Goal: Task Accomplishment & Management: Manage account settings

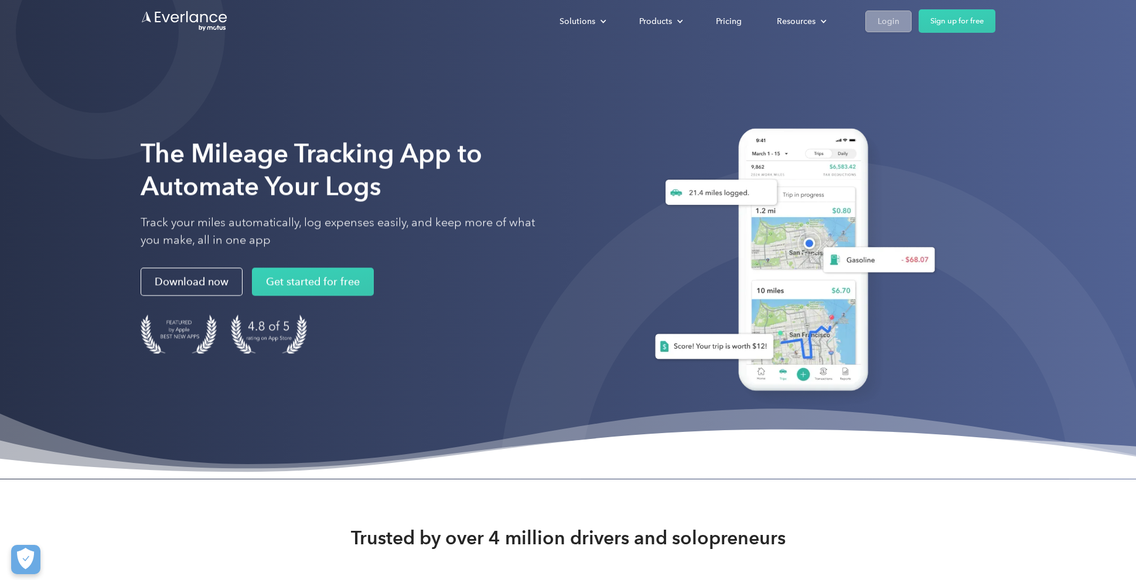
click at [890, 24] on div "Login" at bounding box center [888, 21] width 22 height 15
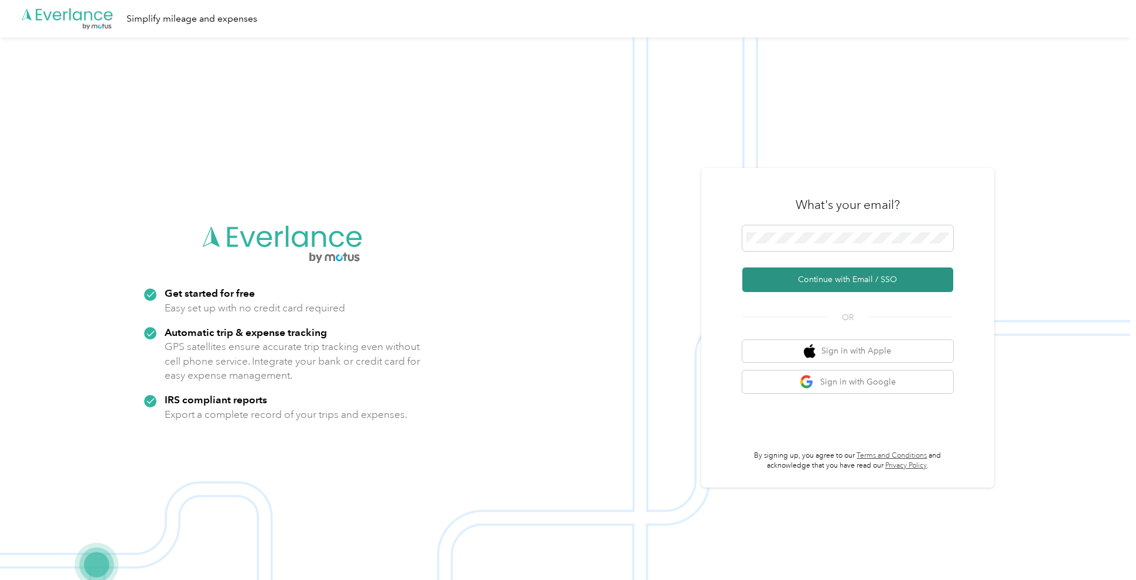
click at [826, 276] on button "Continue with Email / SSO" at bounding box center [847, 280] width 211 height 25
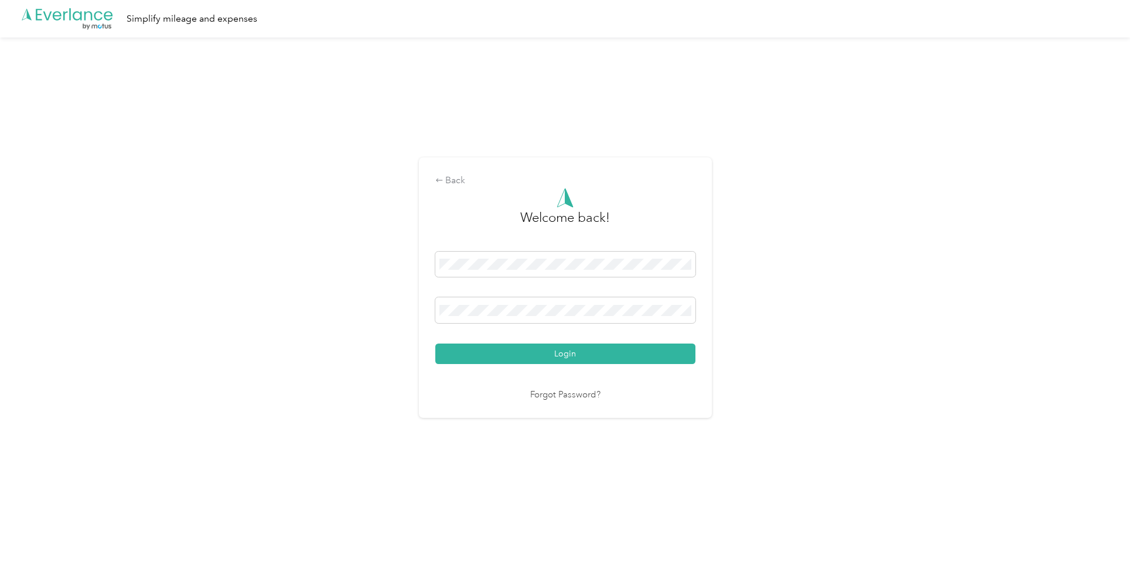
click at [568, 354] on button "Login" at bounding box center [565, 354] width 260 height 21
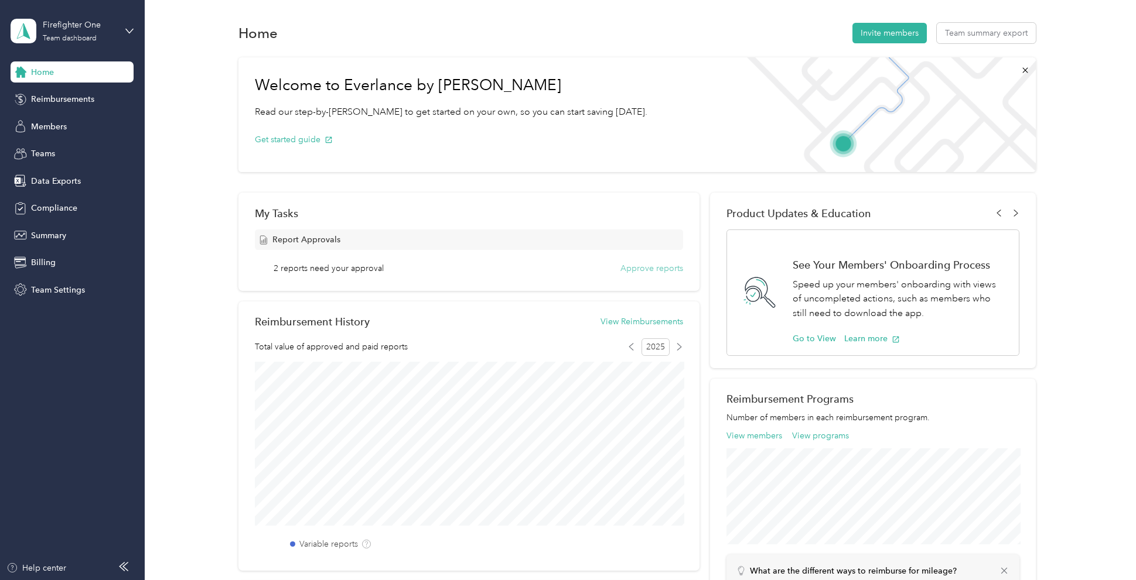
click at [659, 269] on button "Approve reports" at bounding box center [651, 268] width 63 height 12
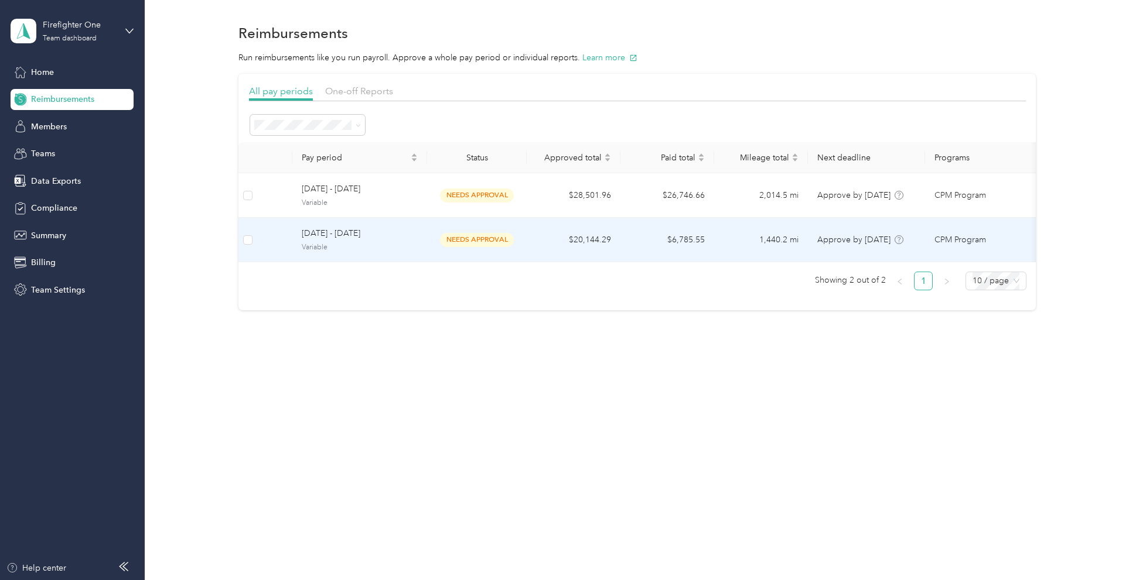
click at [541, 233] on td "$20,144.29" at bounding box center [574, 240] width 94 height 45
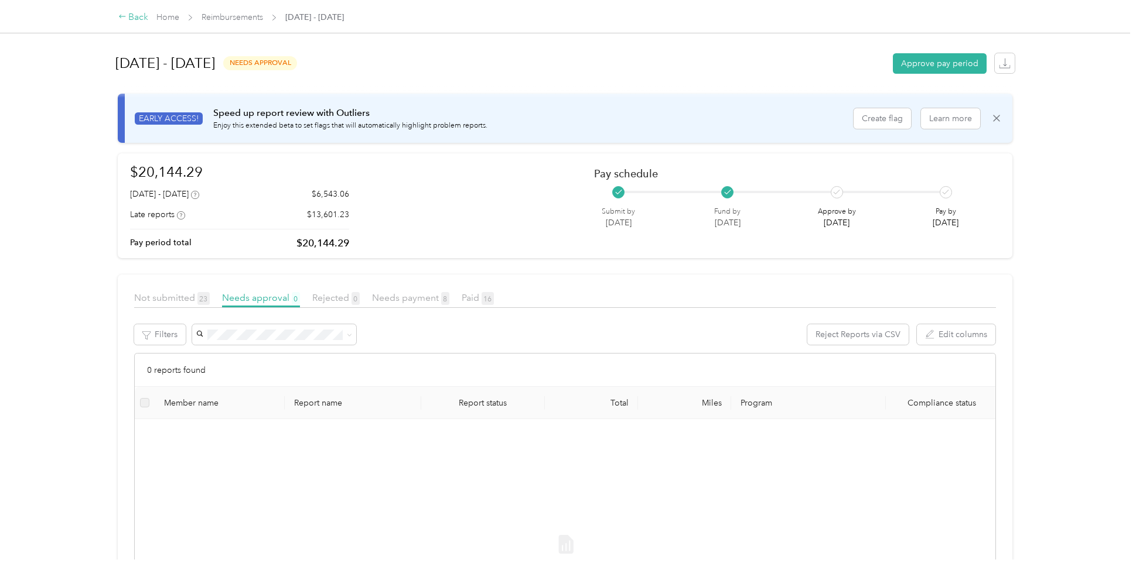
click at [131, 15] on div "Back" at bounding box center [133, 18] width 30 height 14
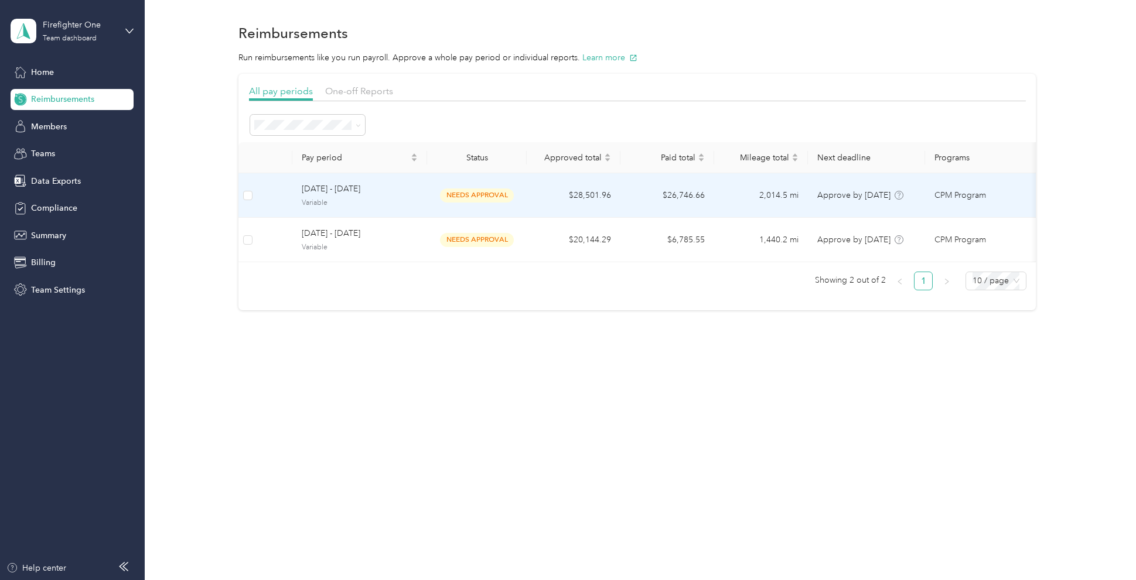
click at [539, 201] on td "$28,501.96" at bounding box center [574, 195] width 94 height 45
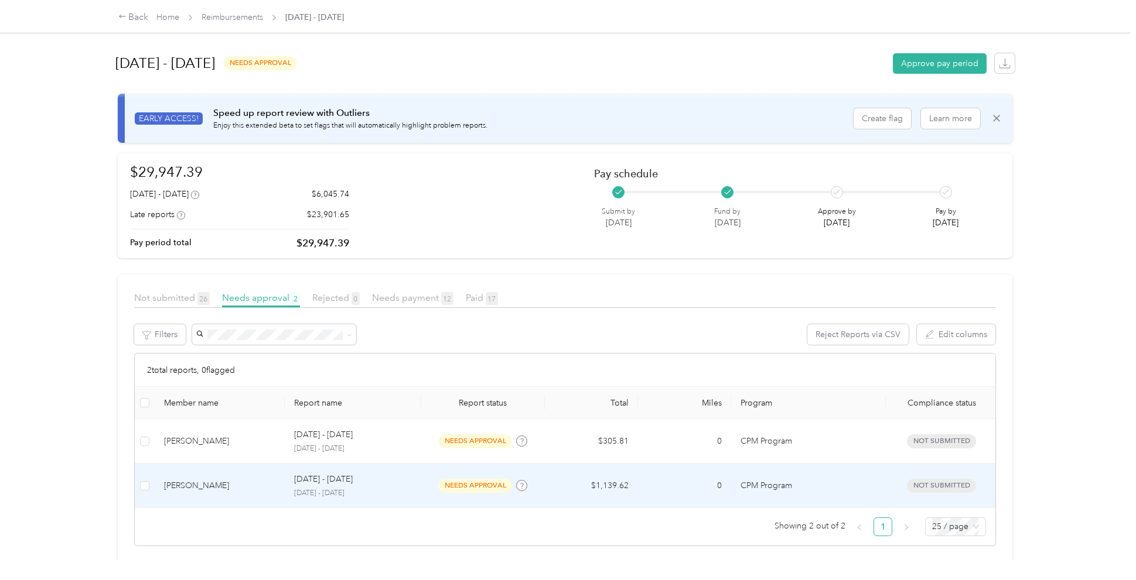
click at [558, 484] on td "$1,139.62" at bounding box center [591, 486] width 93 height 45
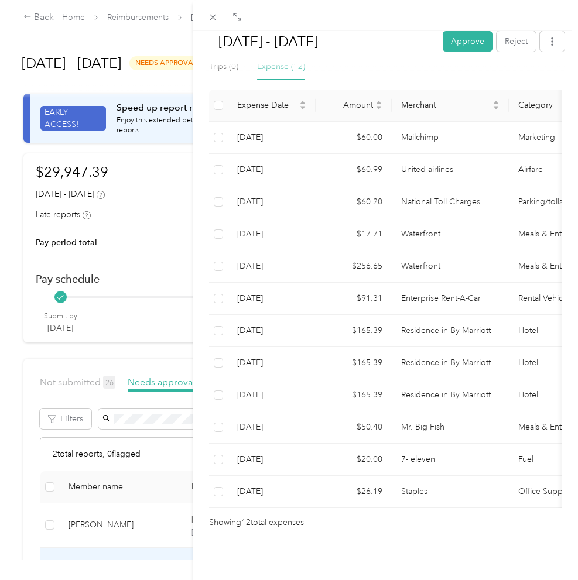
scroll to position [298, 0]
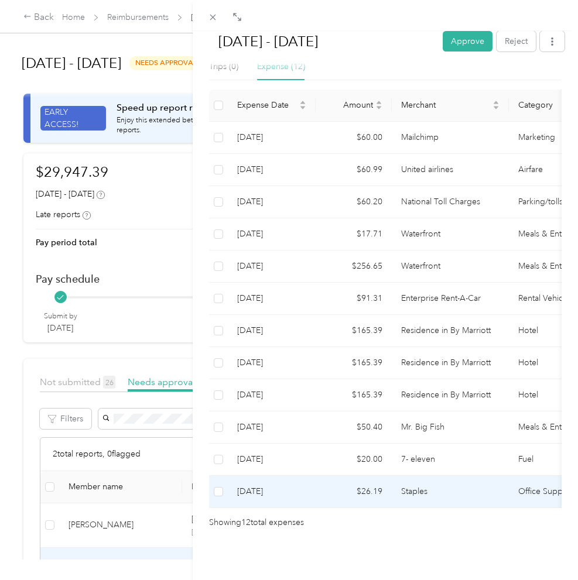
click at [430, 490] on td "Staples" at bounding box center [450, 492] width 117 height 32
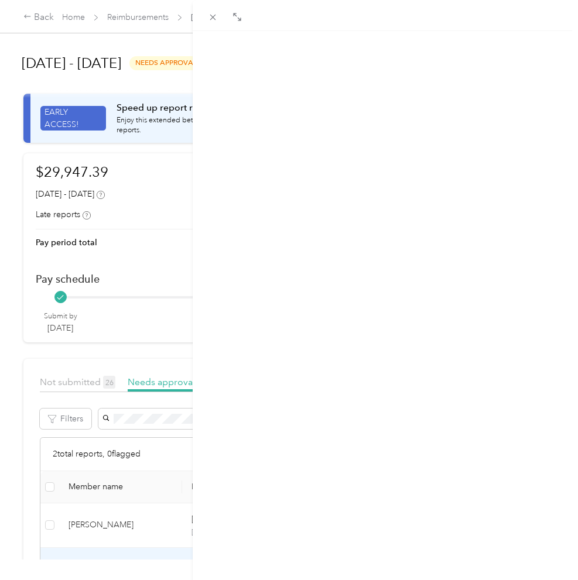
scroll to position [0, 0]
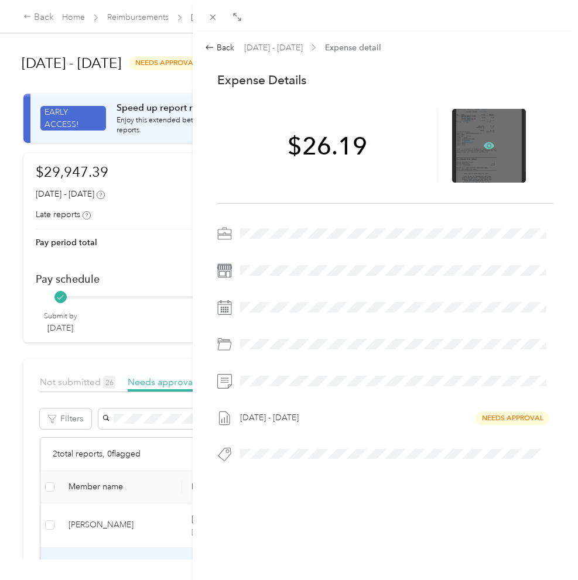
click at [491, 145] on icon at bounding box center [489, 145] width 11 height 7
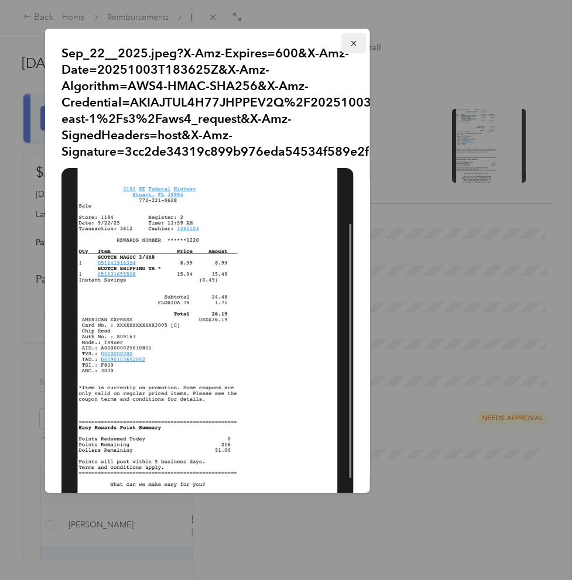
click at [344, 41] on button "button" at bounding box center [353, 43] width 25 height 21
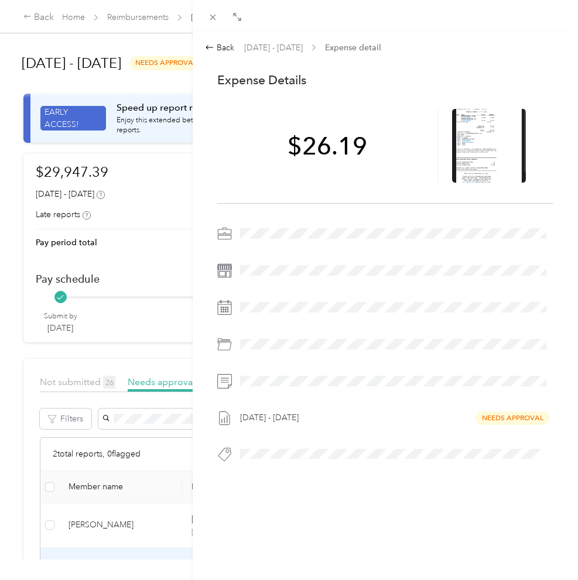
click at [251, 233] on div at bounding box center [394, 233] width 317 height 19
click at [226, 46] on div "Back" at bounding box center [219, 48] width 29 height 12
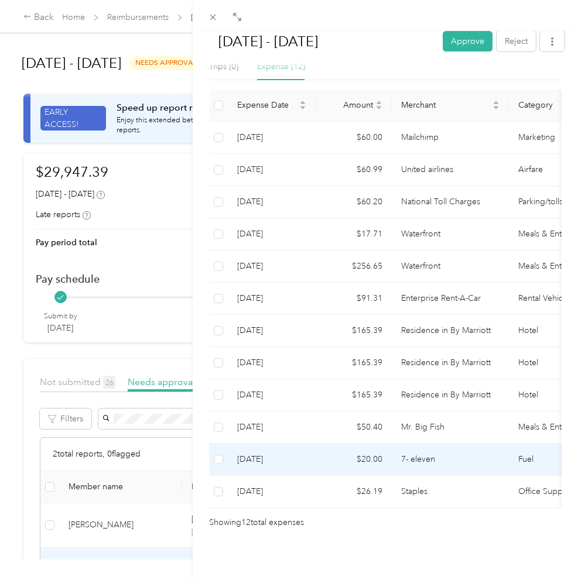
click at [439, 448] on td "7- eleven" at bounding box center [450, 460] width 117 height 32
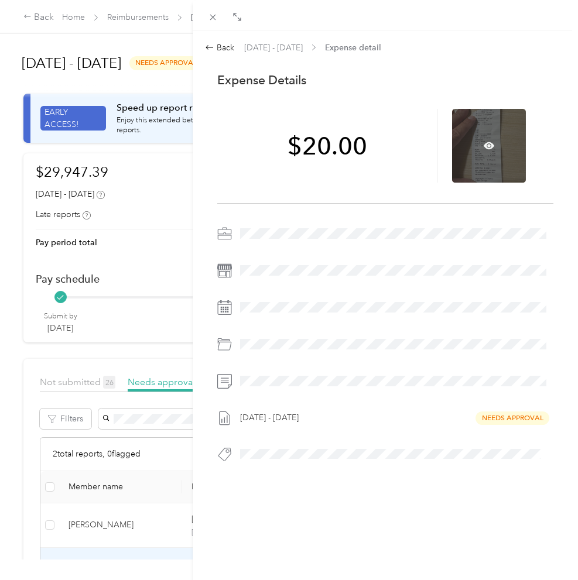
click at [493, 145] on div at bounding box center [489, 146] width 74 height 74
click at [490, 146] on icon at bounding box center [489, 145] width 11 height 7
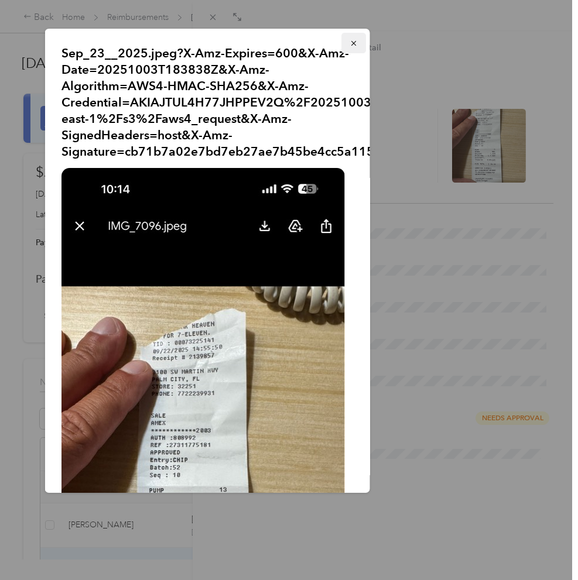
click at [349, 44] on icon "button" at bounding box center [353, 43] width 8 height 8
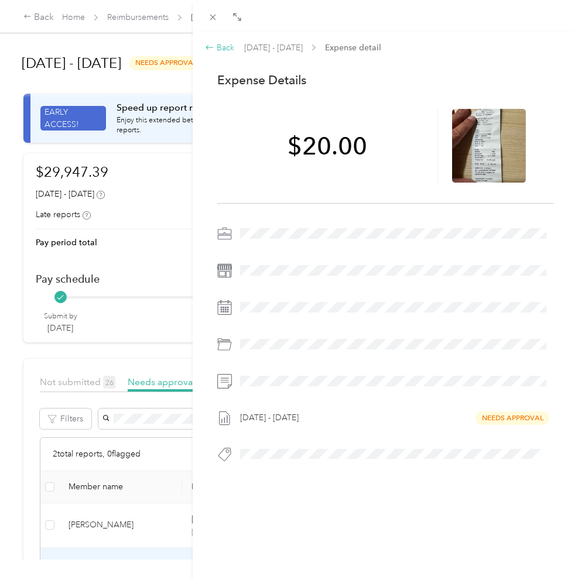
click at [220, 45] on div "Back" at bounding box center [219, 48] width 29 height 12
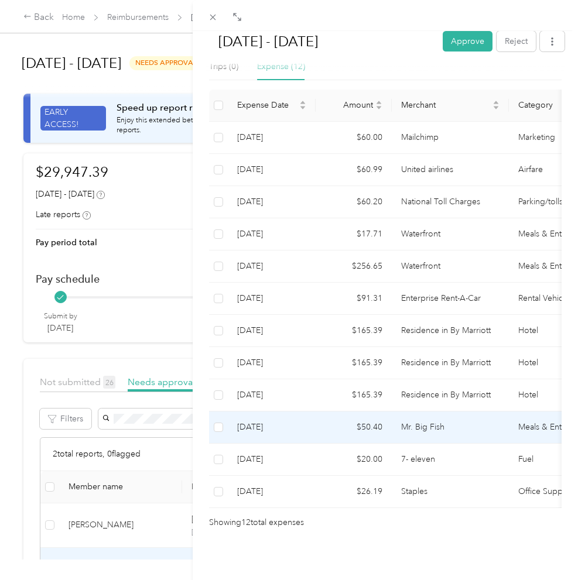
scroll to position [298, 0]
click at [449, 419] on td "Mr. Big Fish" at bounding box center [450, 428] width 117 height 32
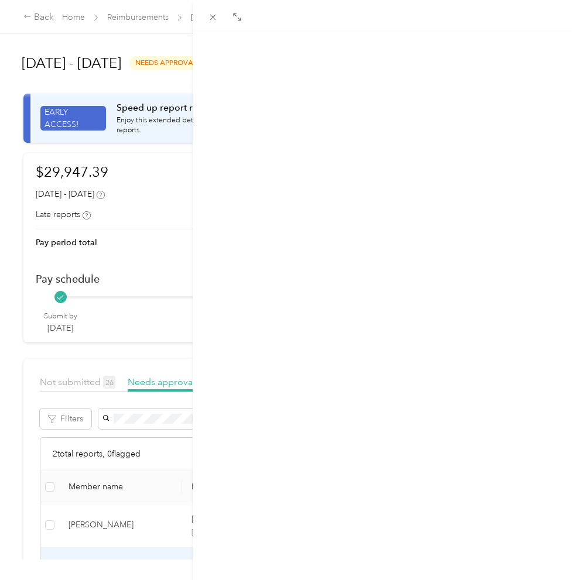
scroll to position [0, 0]
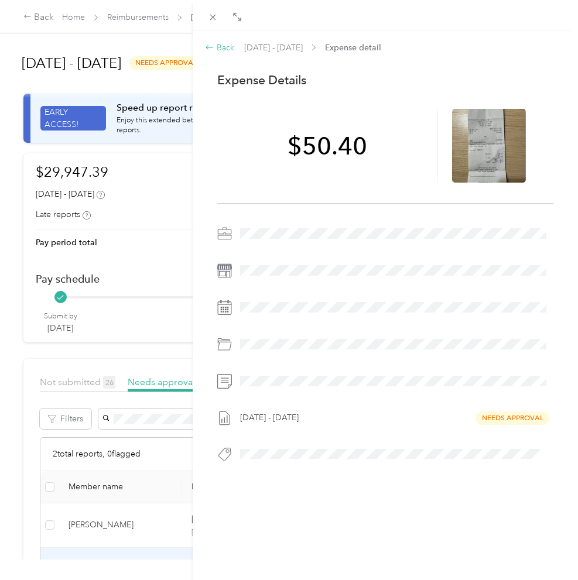
click at [220, 47] on div "Back" at bounding box center [219, 48] width 29 height 12
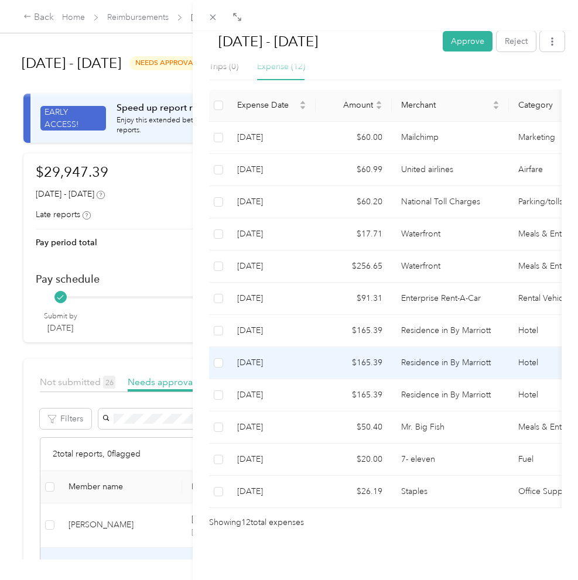
scroll to position [298, 0]
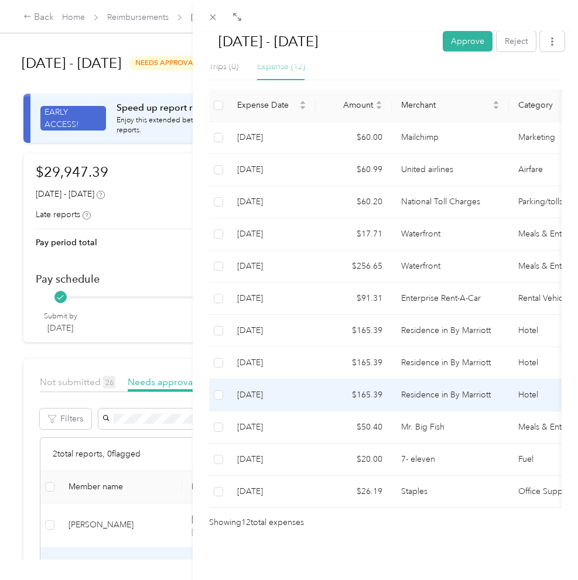
click at [460, 388] on td "Residence in By Marriott" at bounding box center [450, 396] width 117 height 32
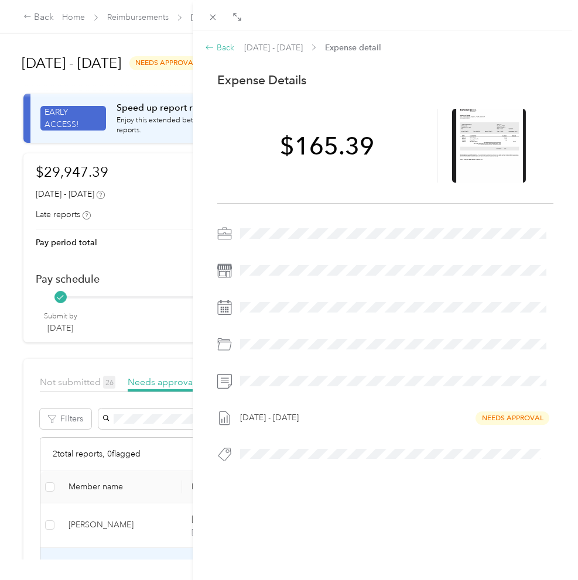
click at [223, 47] on div "Back" at bounding box center [219, 48] width 29 height 12
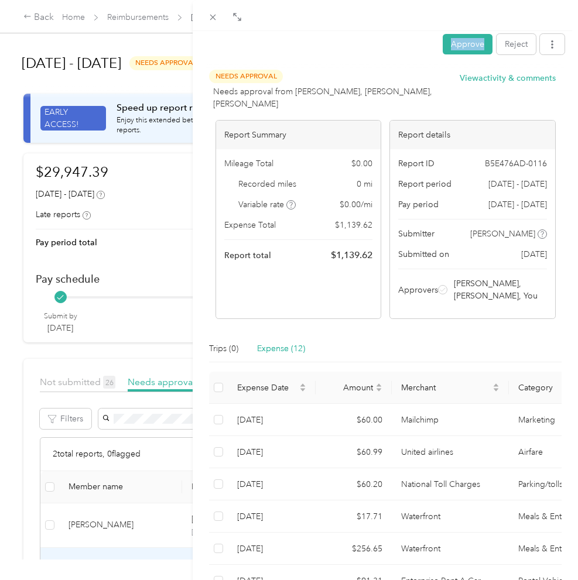
click at [223, 47] on div "Approve Reject" at bounding box center [385, 46] width 358 height 25
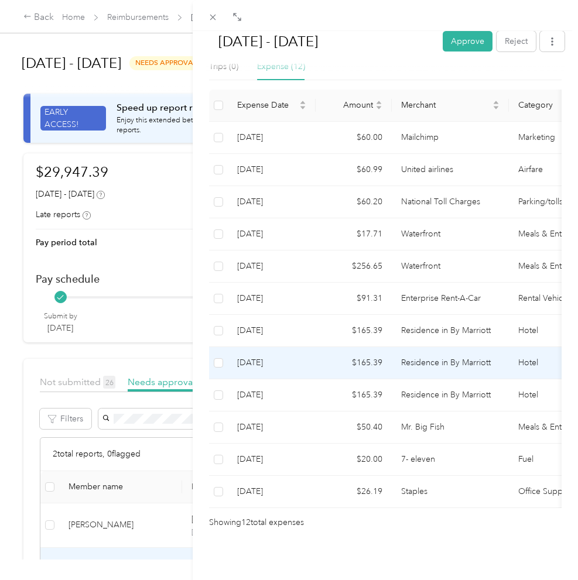
click at [442, 355] on td "Residence in By Marriott" at bounding box center [450, 363] width 117 height 32
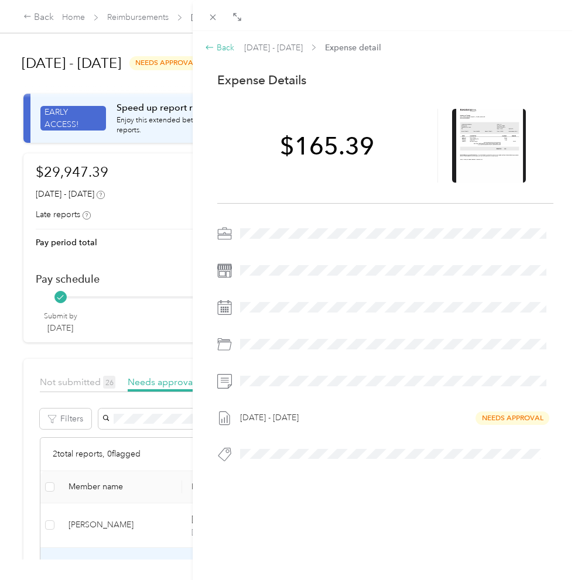
click at [213, 46] on icon at bounding box center [209, 47] width 9 height 9
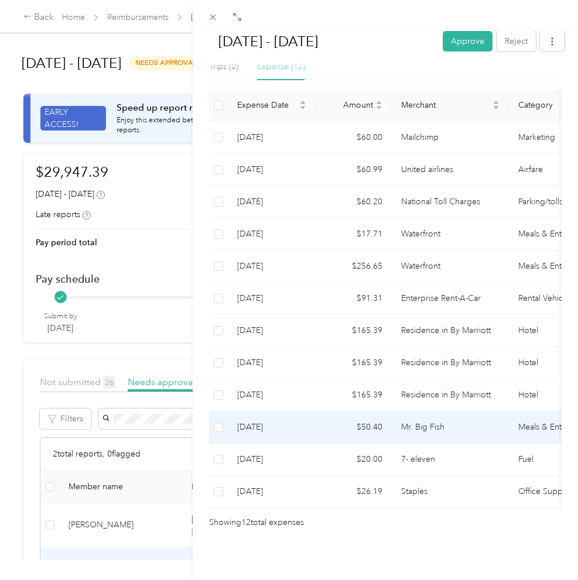
scroll to position [298, 0]
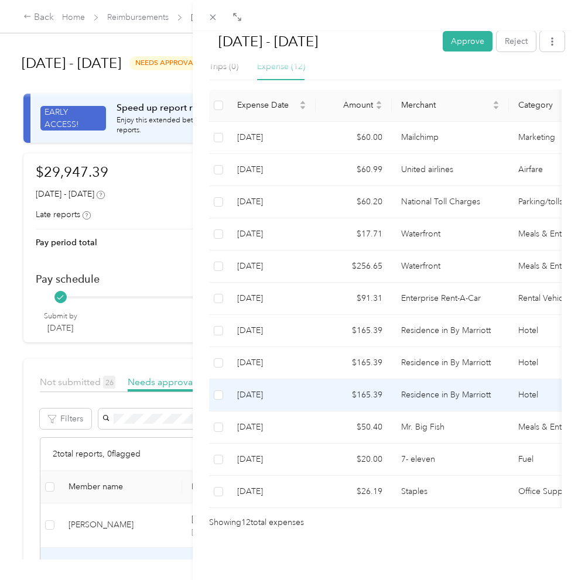
click at [520, 385] on td "Hotel" at bounding box center [567, 396] width 117 height 32
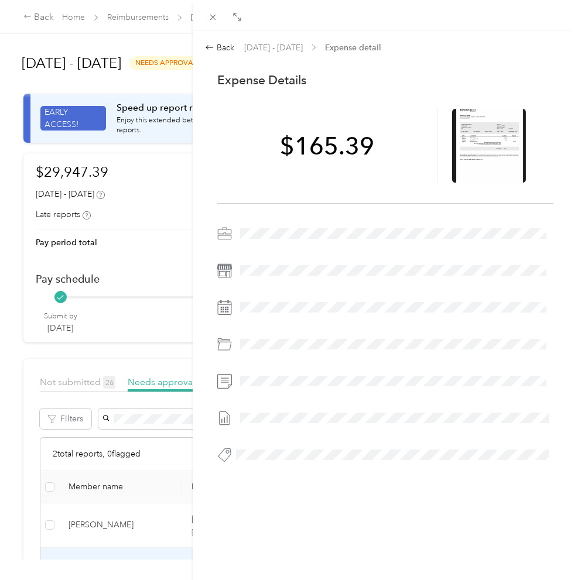
scroll to position [0, 0]
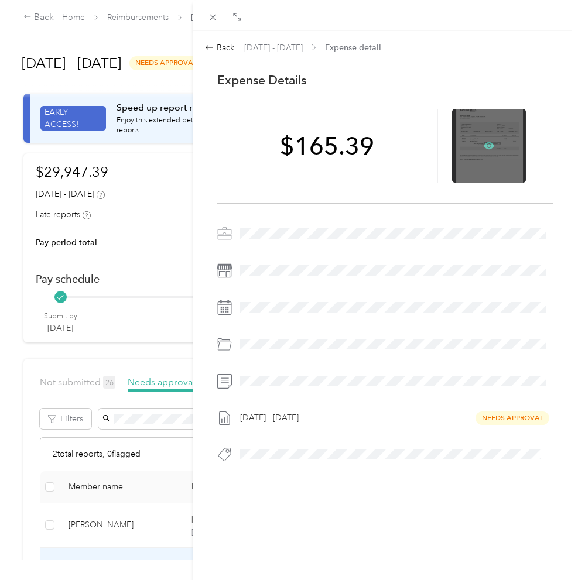
click at [485, 145] on icon at bounding box center [489, 145] width 11 height 7
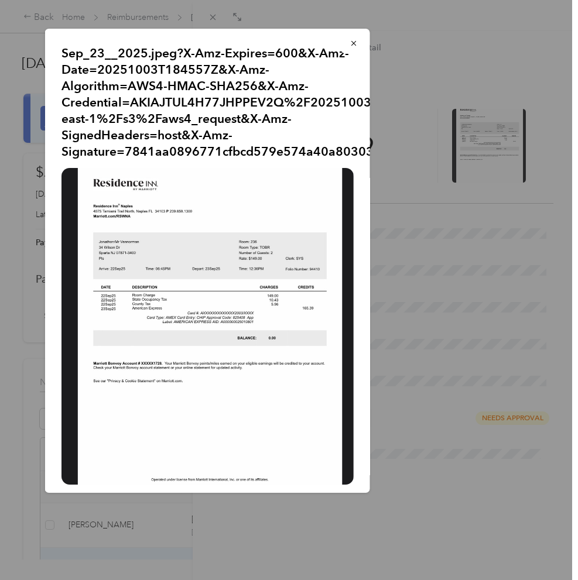
scroll to position [1, 0]
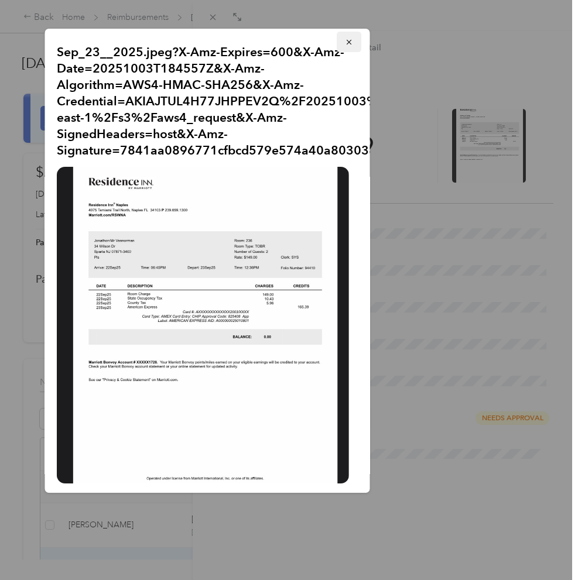
click at [348, 44] on icon "button" at bounding box center [348, 42] width 8 height 8
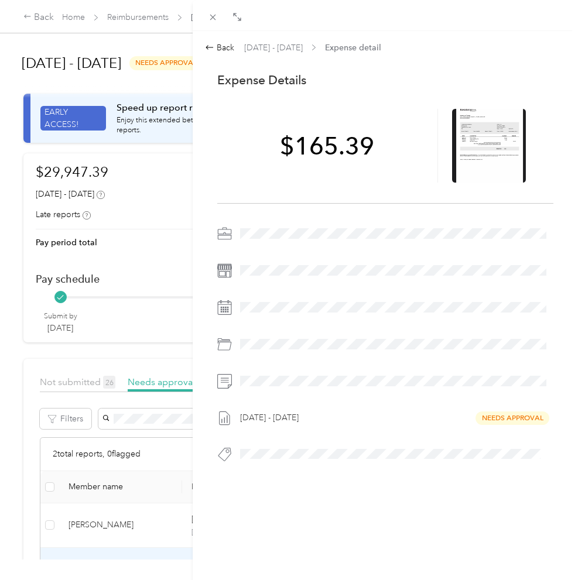
scroll to position [4, 5]
click at [227, 47] on div "Back" at bounding box center [219, 48] width 29 height 12
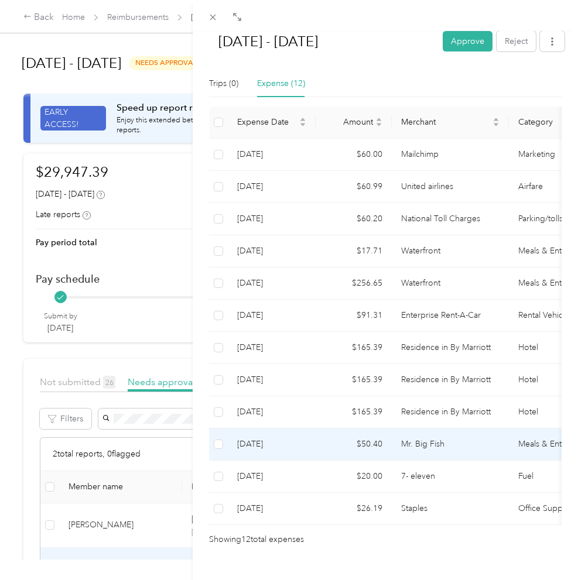
scroll to position [278, 0]
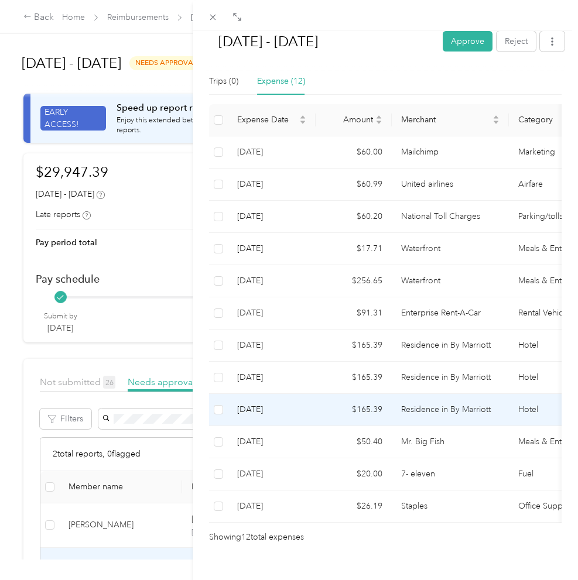
click at [460, 422] on td "Residence in By Marriott" at bounding box center [450, 410] width 117 height 32
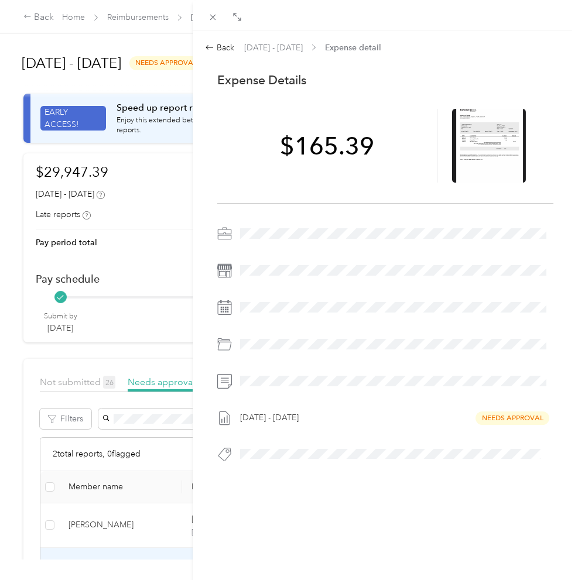
scroll to position [0, 0]
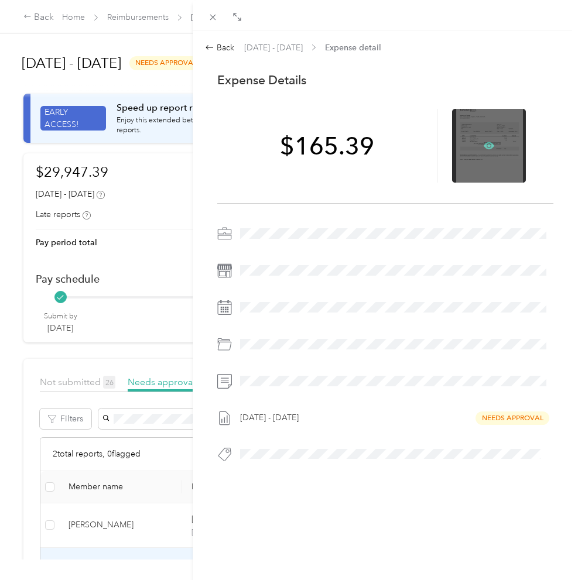
click at [488, 150] on icon at bounding box center [489, 146] width 11 height 11
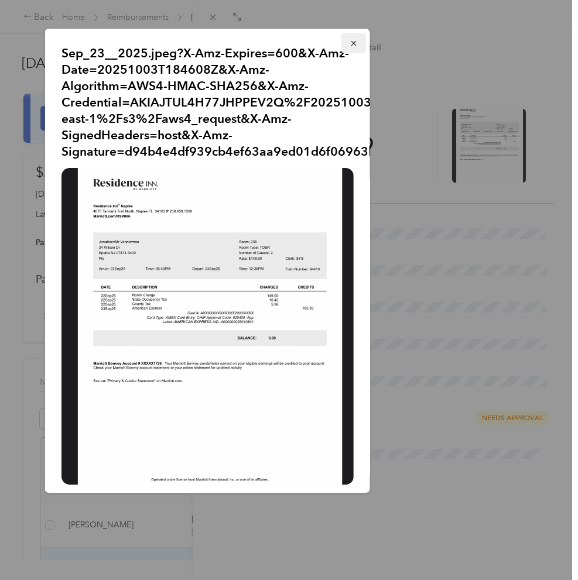
click at [350, 45] on icon "button" at bounding box center [353, 43] width 8 height 8
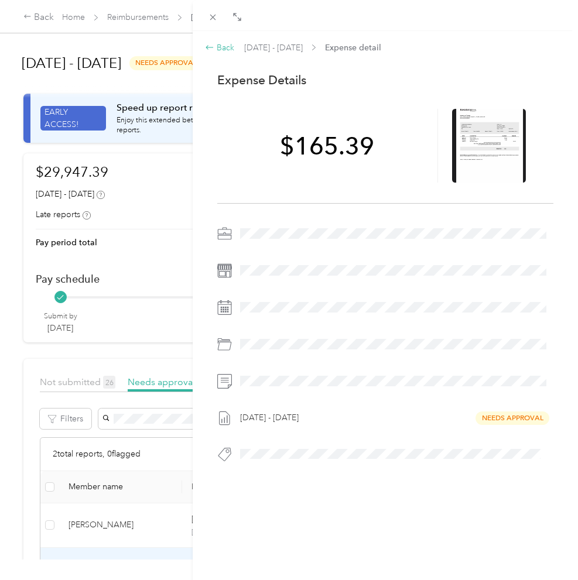
click at [216, 47] on div "Back" at bounding box center [219, 48] width 29 height 12
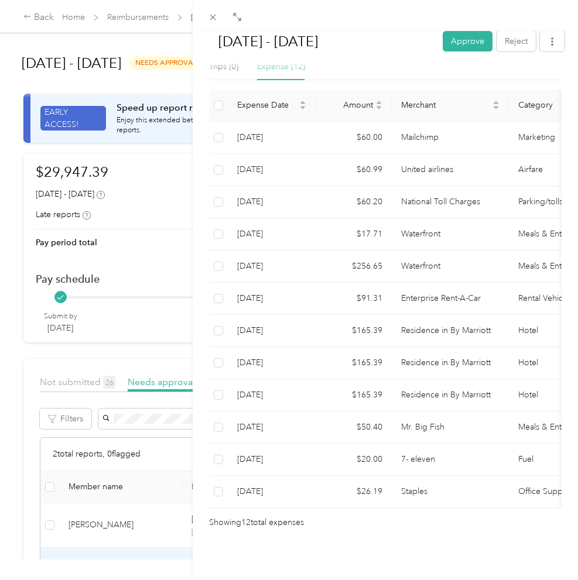
scroll to position [298, 0]
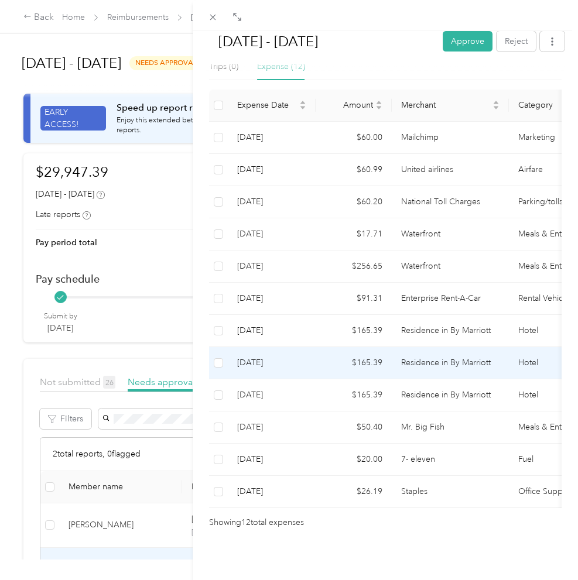
click at [455, 357] on td "Residence in By Marriott" at bounding box center [450, 363] width 117 height 32
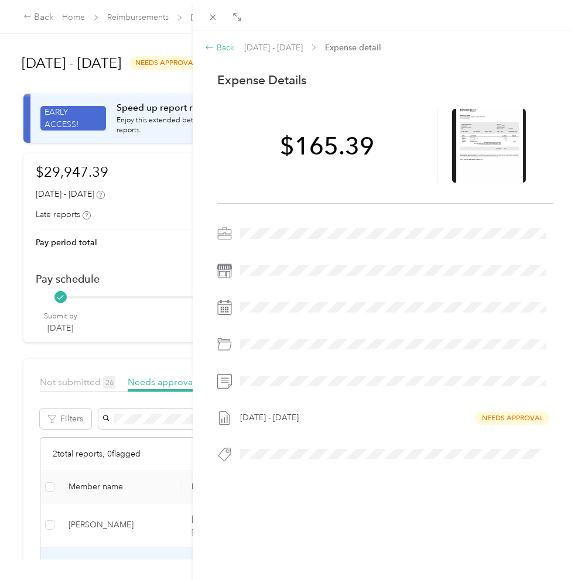
click at [219, 47] on div "Back" at bounding box center [219, 48] width 29 height 12
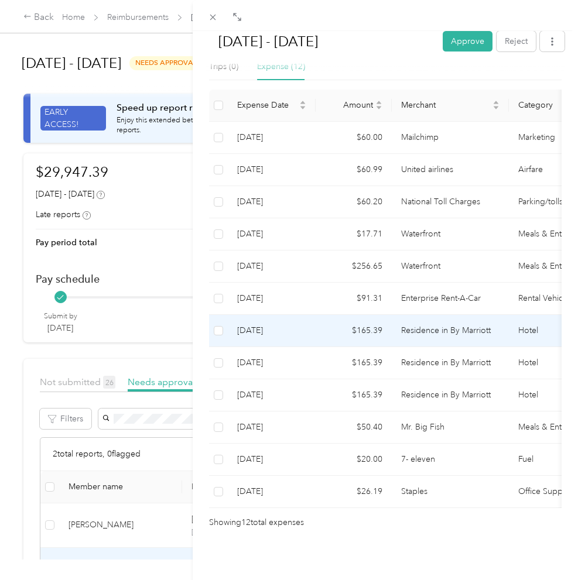
click at [440, 332] on td "Residence in By Marriott" at bounding box center [450, 331] width 117 height 32
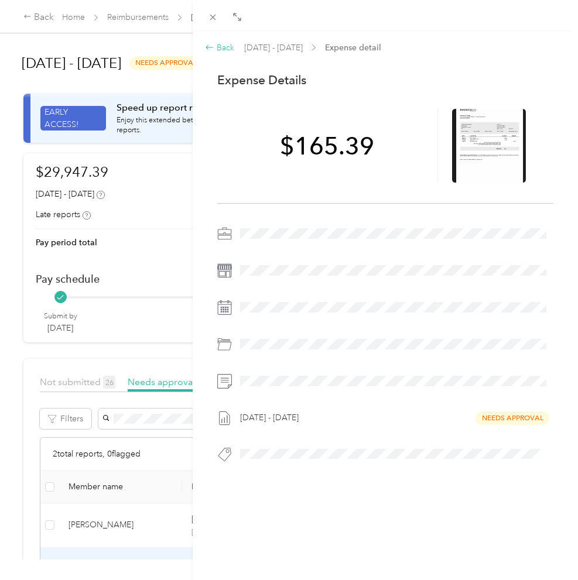
click at [221, 47] on div "Back" at bounding box center [219, 48] width 29 height 12
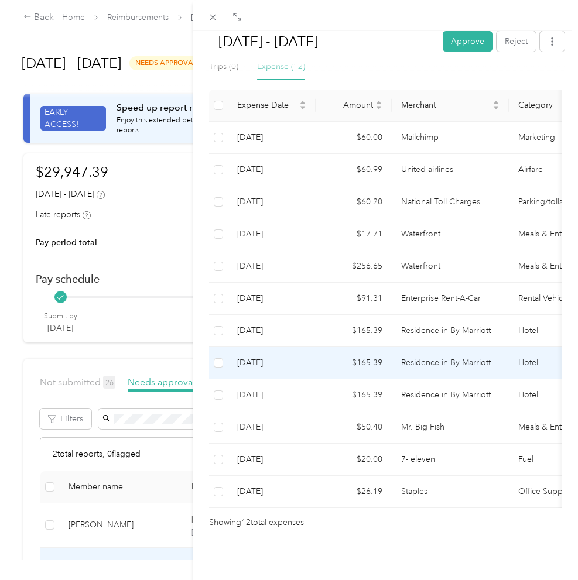
scroll to position [298, 0]
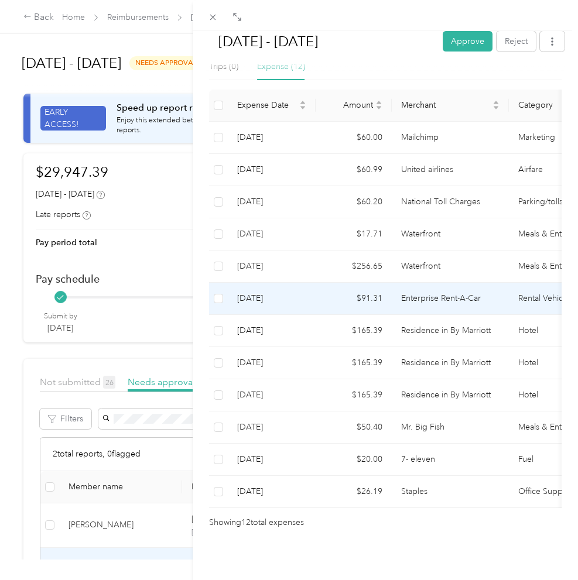
click at [418, 289] on td "Enterprise Rent-A-Car" at bounding box center [450, 299] width 117 height 32
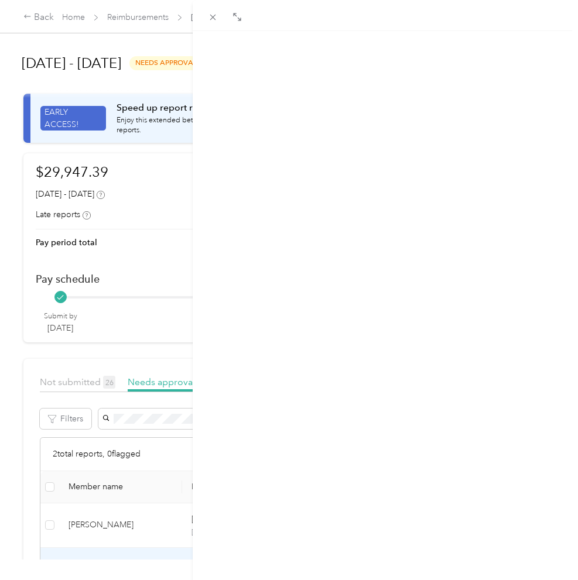
scroll to position [0, 0]
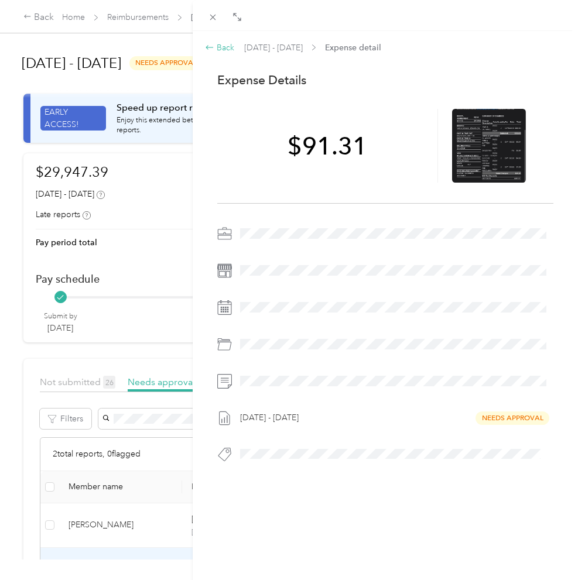
click at [223, 46] on div "Back" at bounding box center [219, 48] width 29 height 12
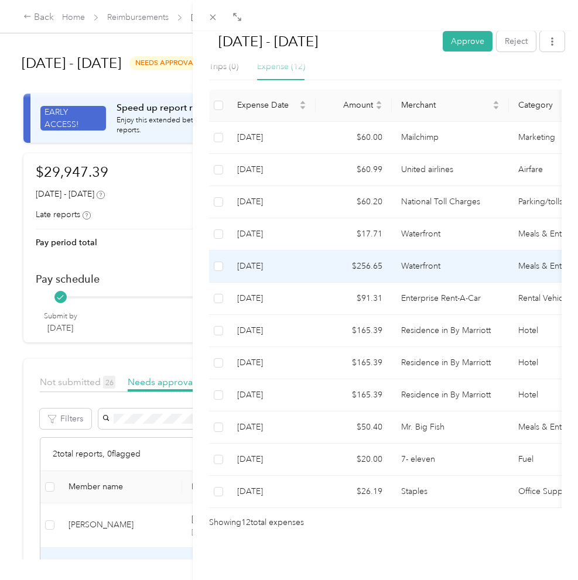
scroll to position [298, 0]
click at [439, 263] on td "Waterfront" at bounding box center [450, 267] width 117 height 32
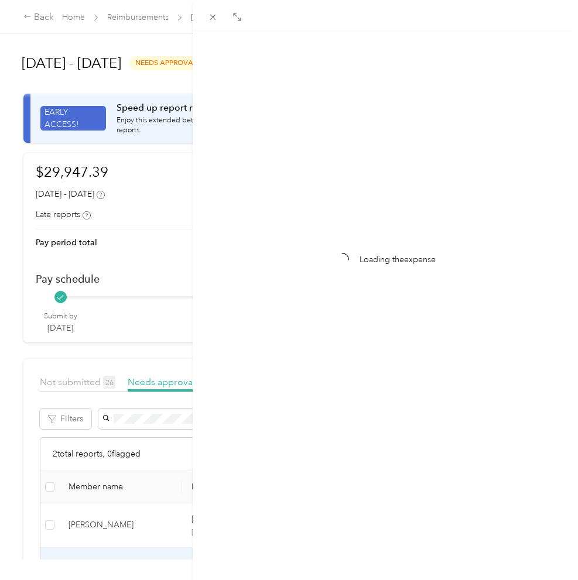
scroll to position [0, 0]
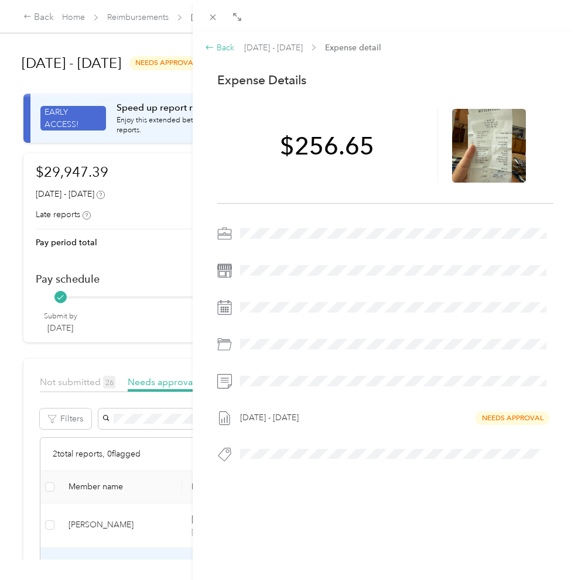
click at [214, 45] on icon at bounding box center [209, 47] width 9 height 9
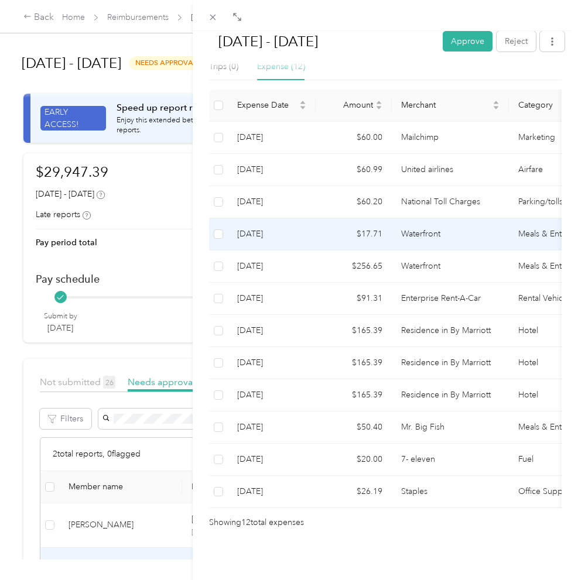
click at [432, 232] on td "Waterfront" at bounding box center [450, 234] width 117 height 32
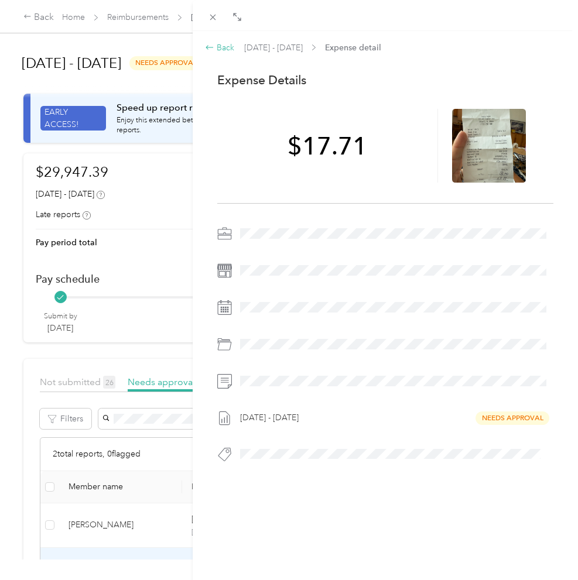
click at [223, 49] on div "Back" at bounding box center [219, 48] width 29 height 12
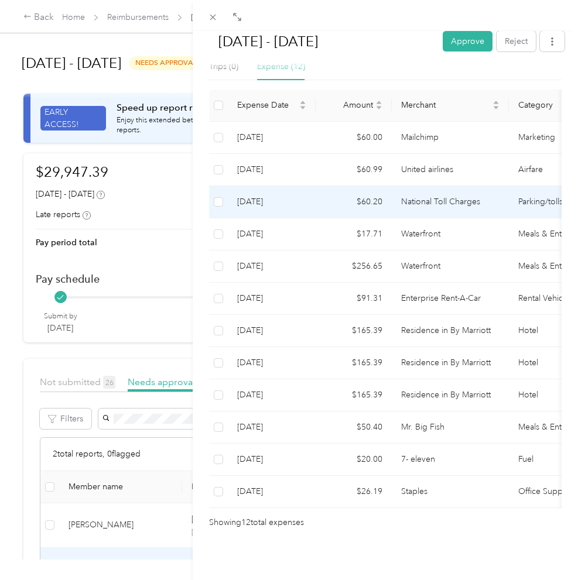
click at [435, 197] on td "National Toll Charges" at bounding box center [450, 202] width 117 height 32
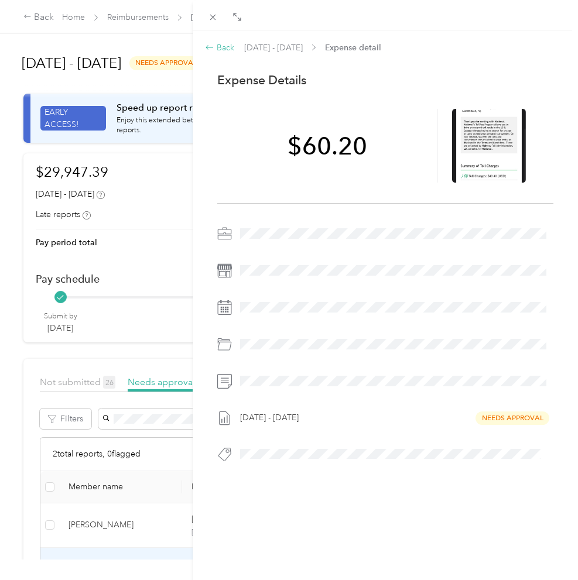
click at [217, 46] on div "Back" at bounding box center [219, 48] width 29 height 12
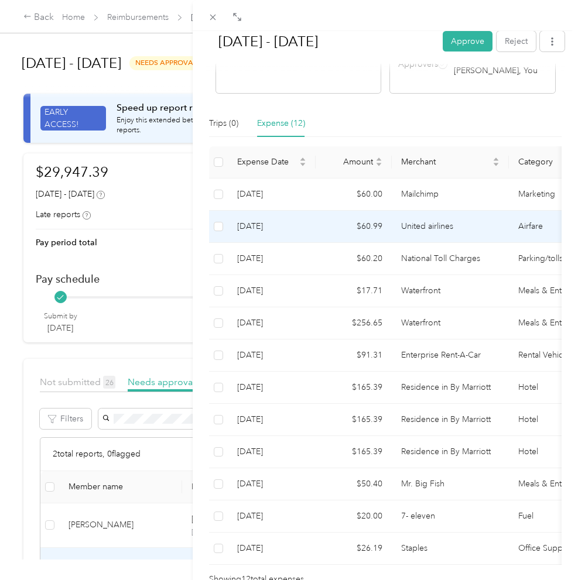
click at [433, 227] on td "United airlines" at bounding box center [450, 227] width 117 height 32
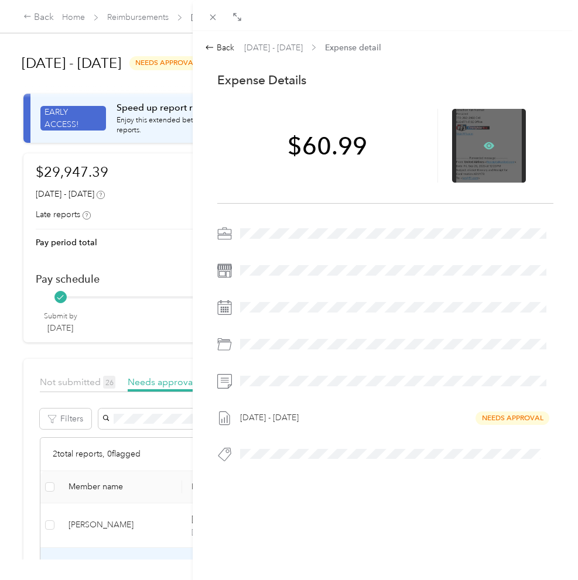
click at [488, 146] on icon at bounding box center [490, 146] width 4 height 4
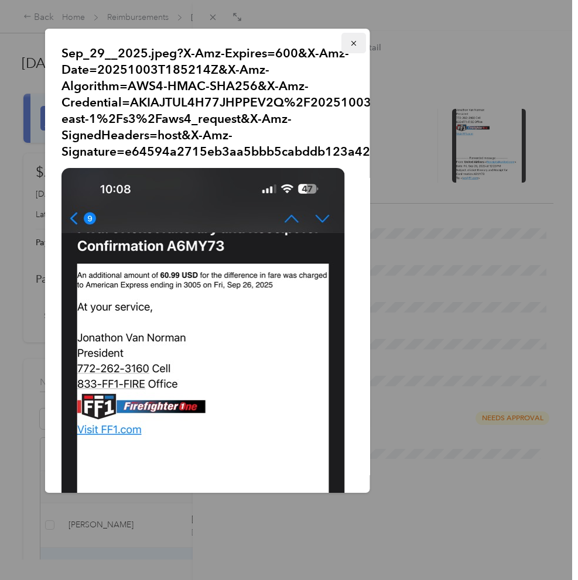
click at [349, 47] on icon "button" at bounding box center [353, 43] width 8 height 8
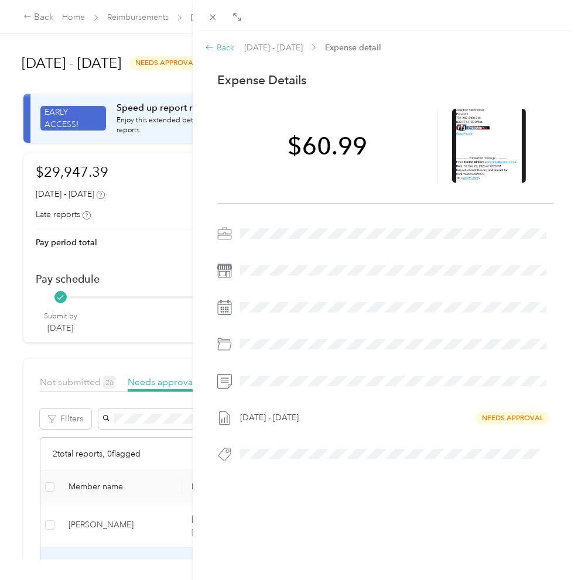
click at [223, 43] on div "Back" at bounding box center [219, 48] width 29 height 12
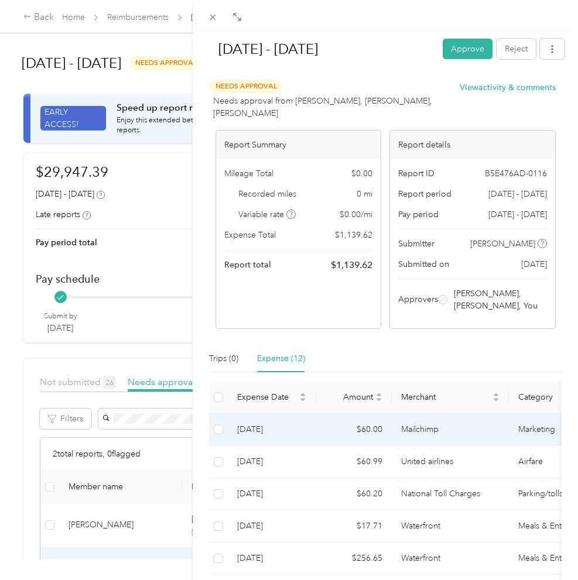
click at [459, 432] on td "Mailchimp" at bounding box center [450, 430] width 117 height 32
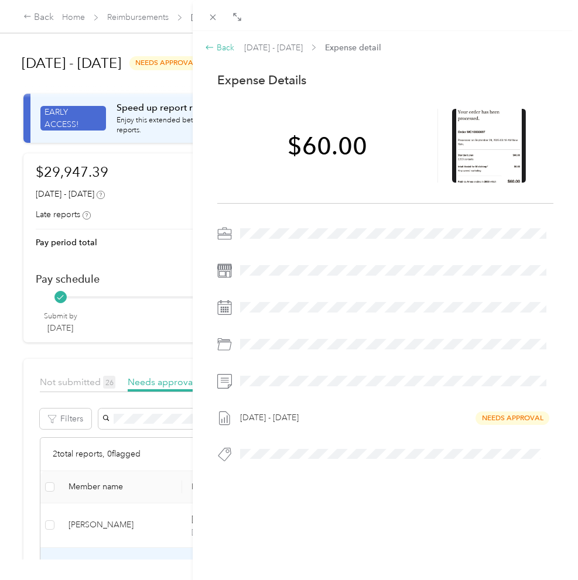
click at [222, 49] on div "Back" at bounding box center [219, 48] width 29 height 12
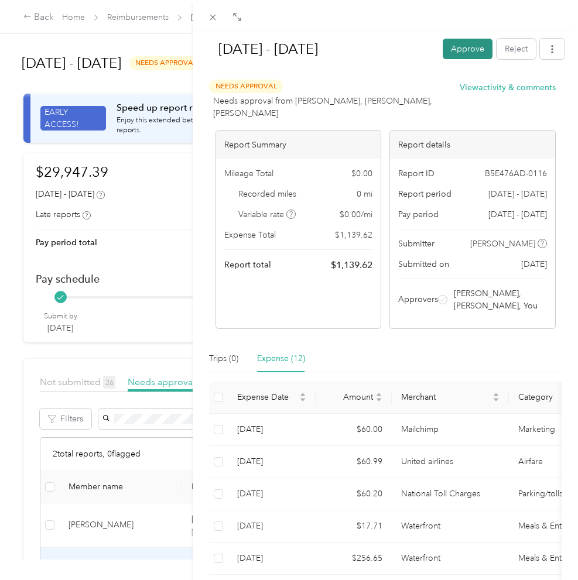
click at [464, 48] on button "Approve" at bounding box center [468, 49] width 50 height 21
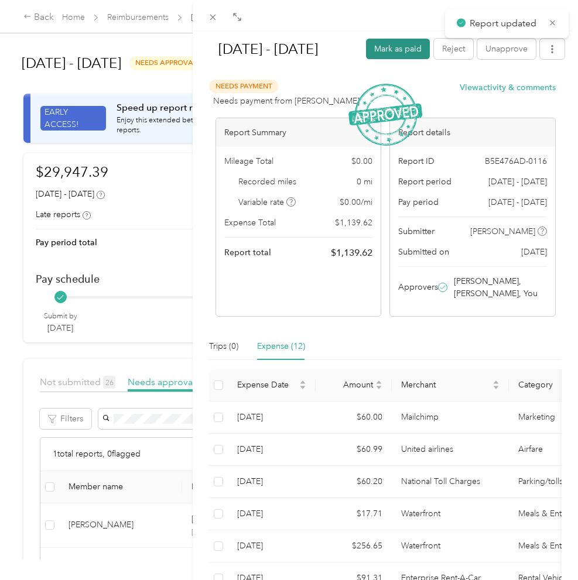
click at [404, 51] on button "Mark as paid" at bounding box center [398, 49] width 64 height 21
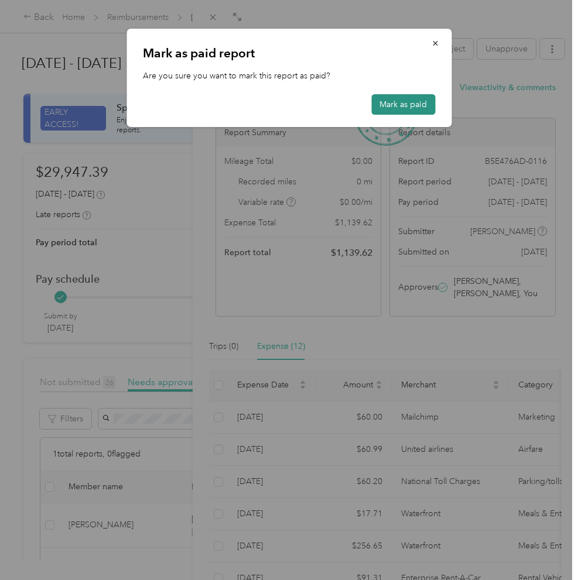
click at [395, 102] on button "Mark as paid" at bounding box center [403, 104] width 64 height 21
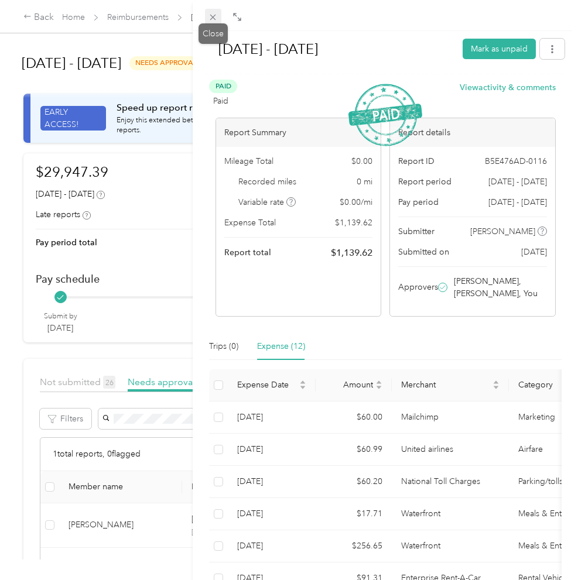
click at [218, 19] on icon at bounding box center [213, 17] width 10 height 10
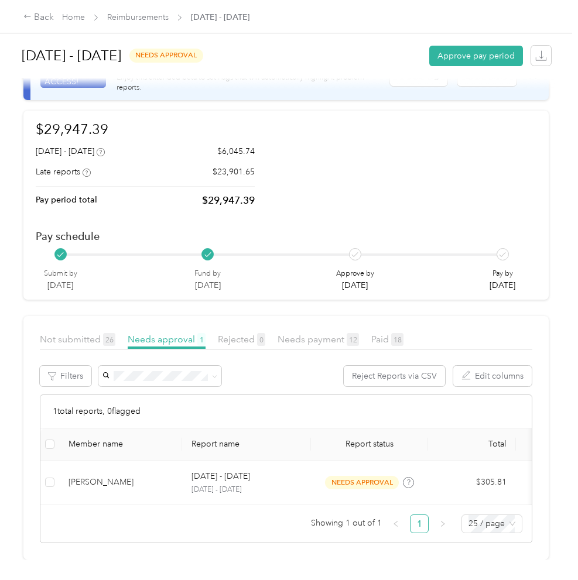
scroll to position [47, 0]
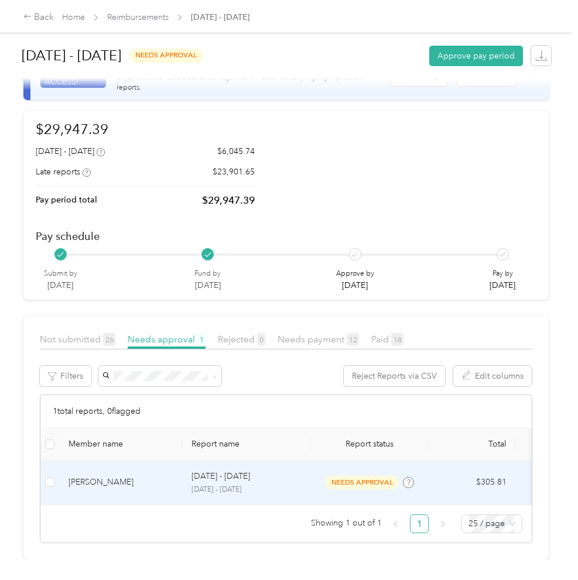
click at [238, 486] on p "[DATE] - [DATE]" at bounding box center [247, 490] width 110 height 11
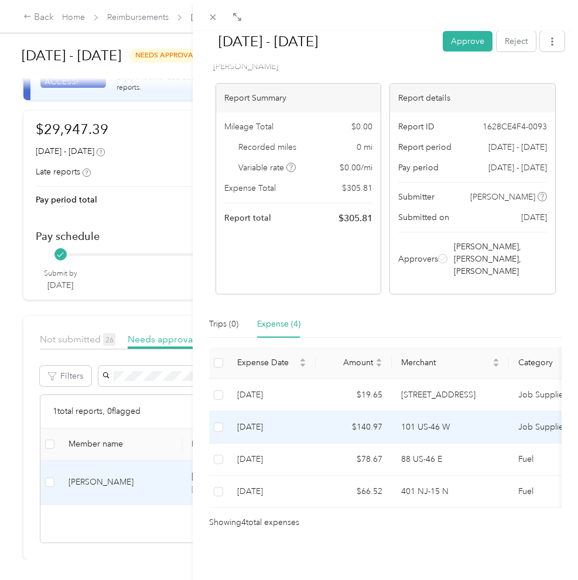
scroll to position [53, 0]
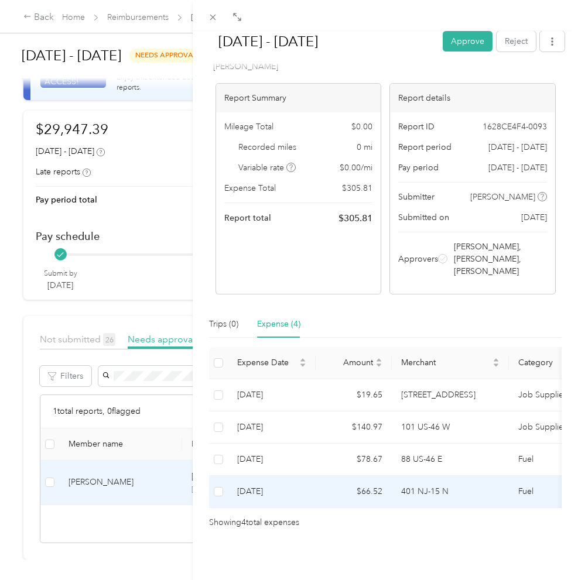
click at [334, 484] on td "$66.52" at bounding box center [354, 492] width 76 height 32
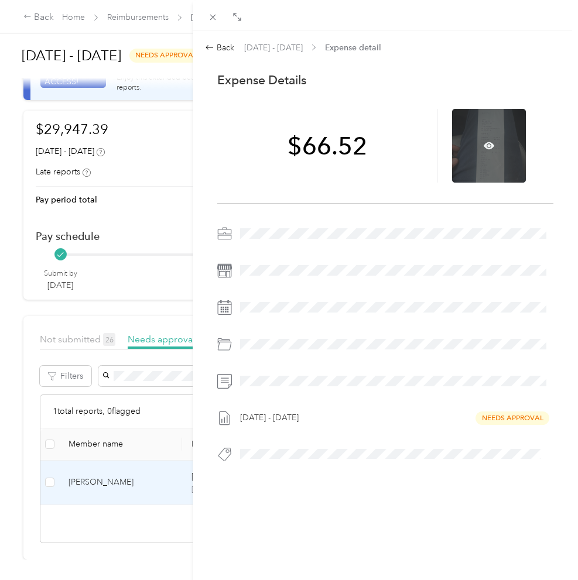
click at [500, 142] on div at bounding box center [489, 146] width 74 height 74
click at [488, 146] on icon at bounding box center [490, 146] width 4 height 4
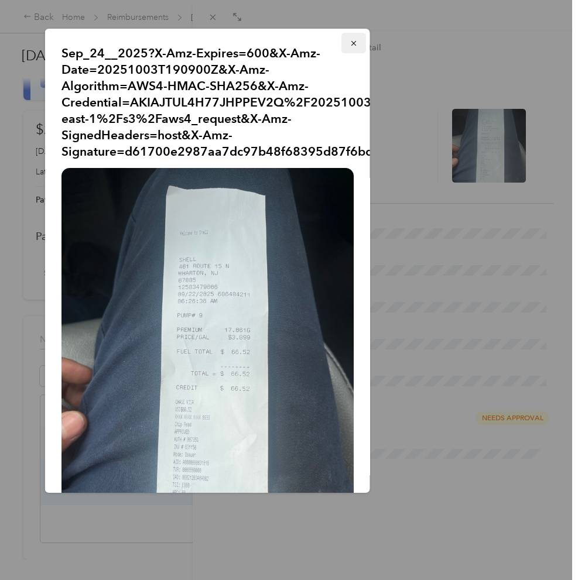
click at [343, 43] on button "button" at bounding box center [353, 43] width 25 height 21
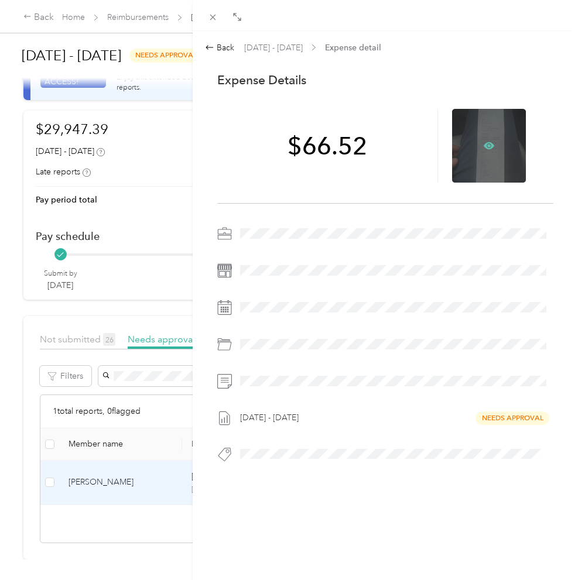
click at [487, 148] on icon at bounding box center [489, 146] width 11 height 11
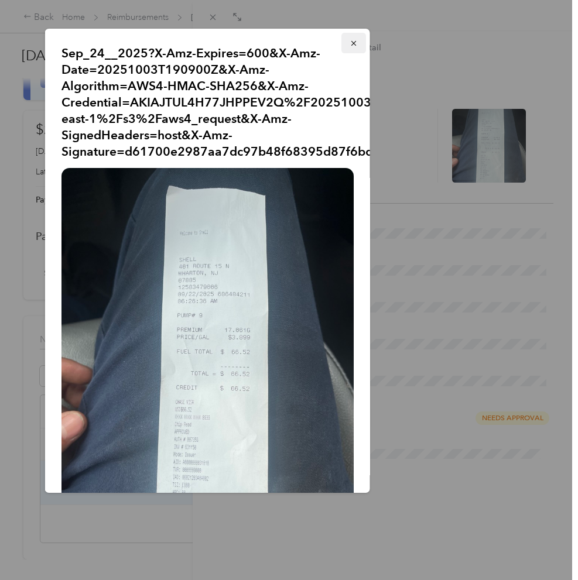
click at [351, 39] on icon "button" at bounding box center [353, 43] width 8 height 8
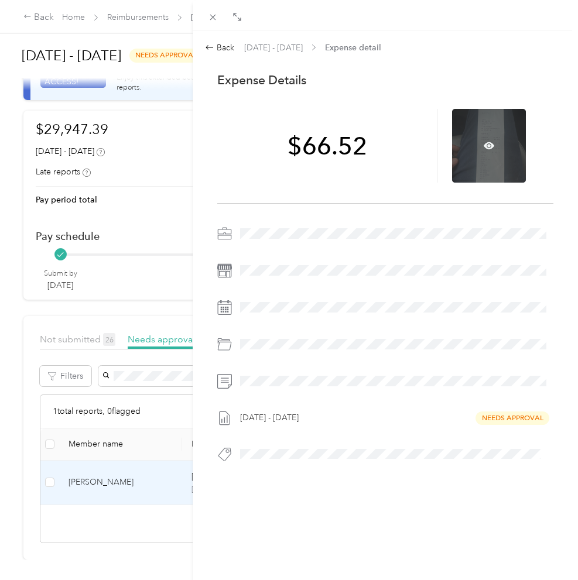
click at [490, 151] on div at bounding box center [489, 146] width 74 height 74
click at [492, 146] on icon at bounding box center [489, 145] width 11 height 7
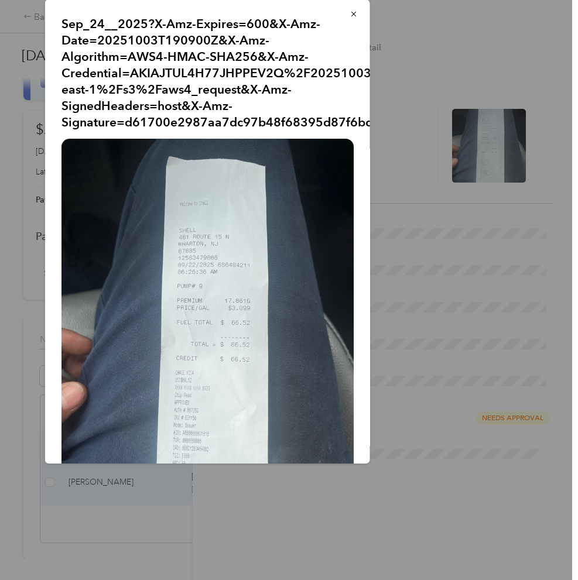
scroll to position [0, 0]
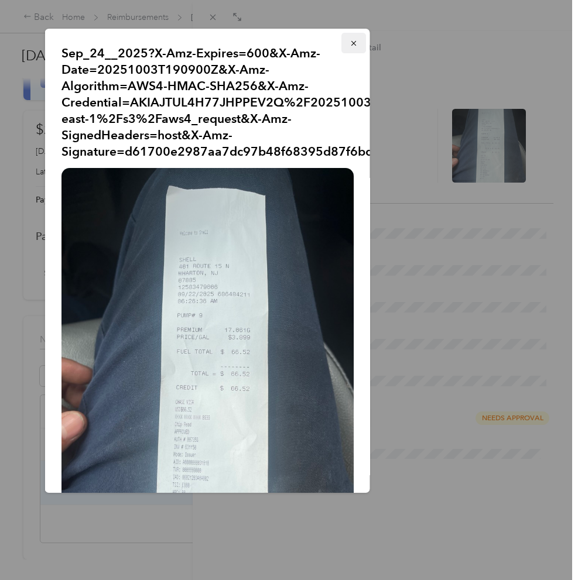
click at [354, 45] on button "button" at bounding box center [353, 43] width 25 height 21
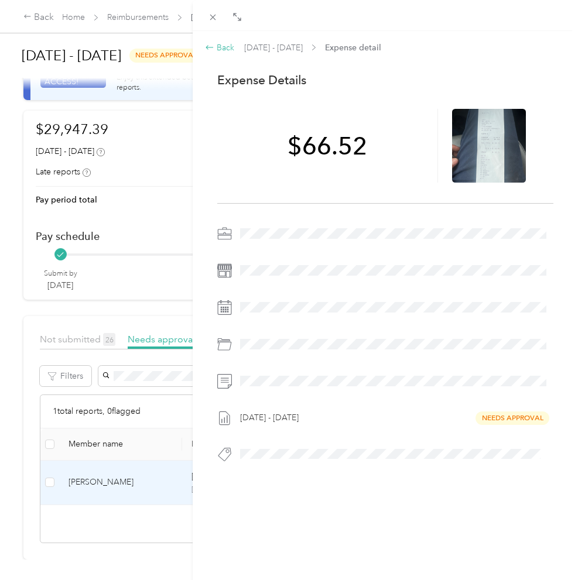
click at [222, 43] on div "Back" at bounding box center [219, 48] width 29 height 12
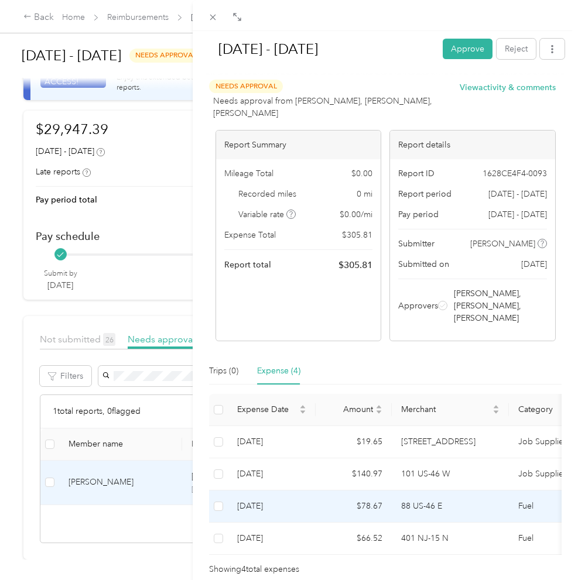
click at [343, 511] on td "$78.67" at bounding box center [354, 507] width 76 height 32
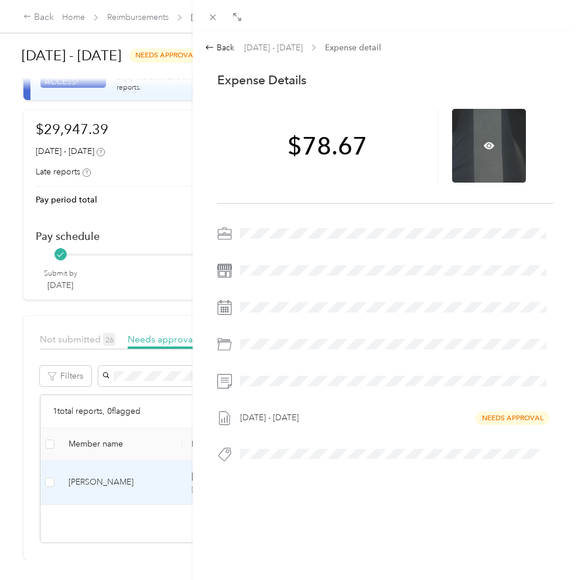
click at [493, 149] on div at bounding box center [489, 146] width 74 height 74
click at [485, 145] on icon at bounding box center [489, 145] width 11 height 7
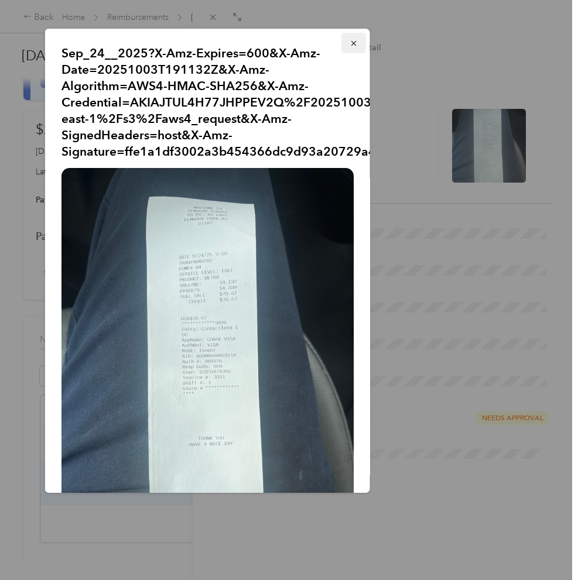
click at [357, 45] on button "button" at bounding box center [353, 43] width 25 height 21
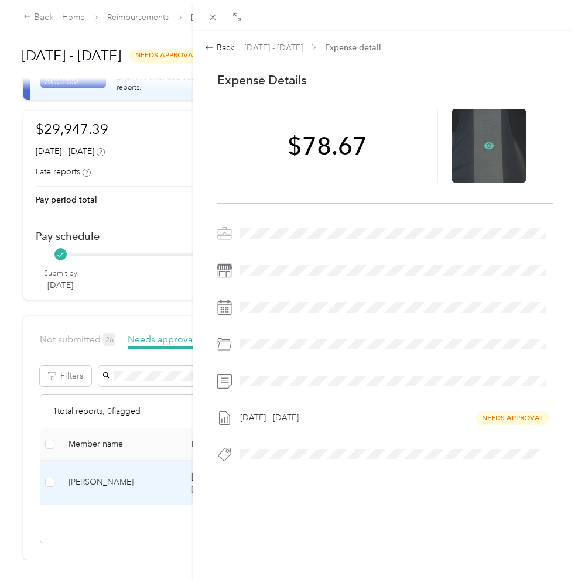
click at [487, 148] on icon at bounding box center [489, 146] width 11 height 11
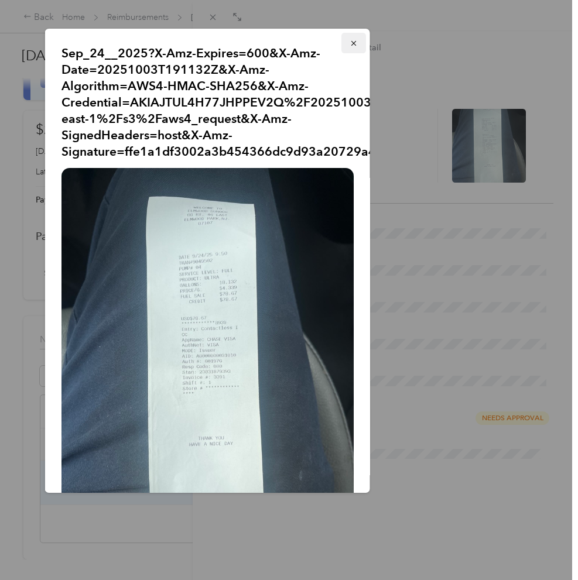
click at [353, 43] on icon "button" at bounding box center [353, 43] width 8 height 8
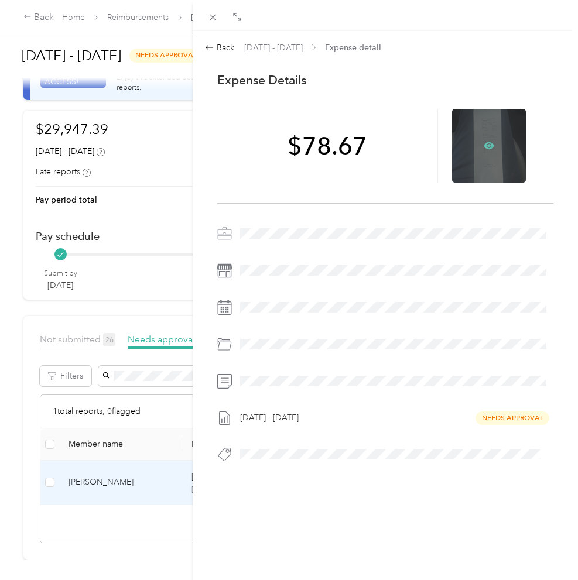
click at [484, 148] on icon at bounding box center [489, 146] width 11 height 11
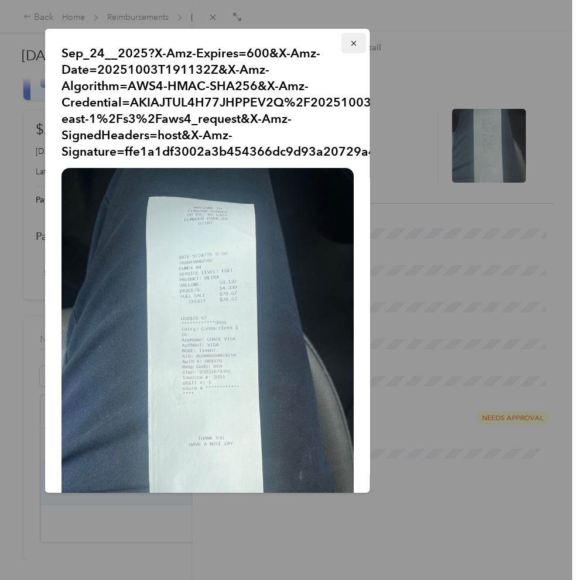
click at [349, 40] on icon "button" at bounding box center [353, 43] width 8 height 8
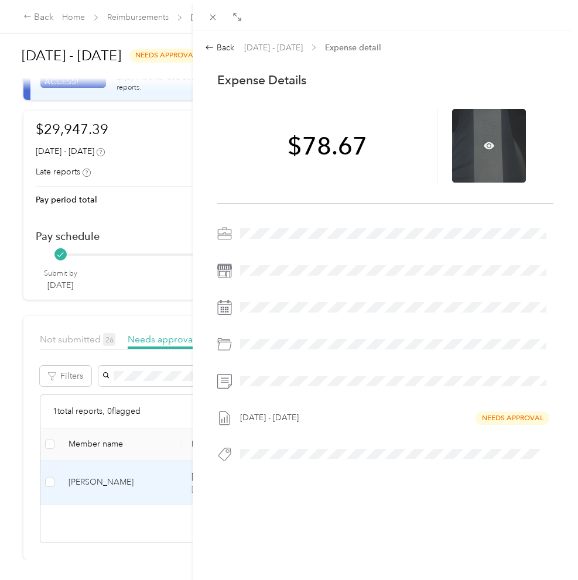
click at [493, 148] on div at bounding box center [489, 146] width 74 height 74
click at [481, 145] on div at bounding box center [489, 146] width 74 height 74
click at [494, 144] on div at bounding box center [489, 146] width 74 height 74
click at [491, 145] on icon at bounding box center [489, 145] width 11 height 7
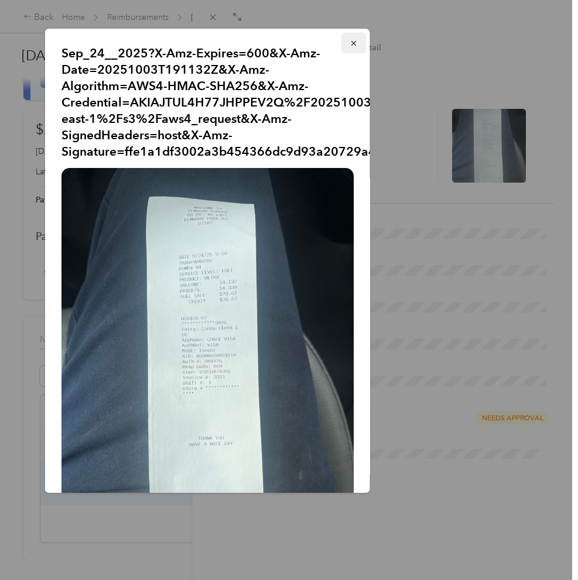
click at [347, 37] on button "button" at bounding box center [353, 43] width 25 height 21
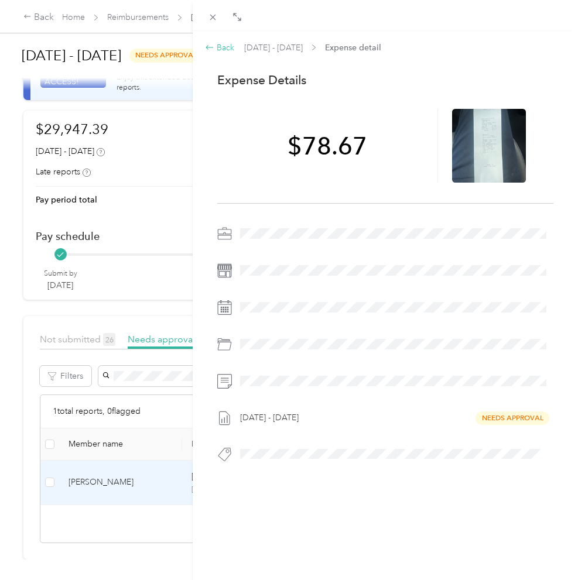
scroll to position [1, 0]
click at [222, 45] on div "Back" at bounding box center [219, 48] width 29 height 12
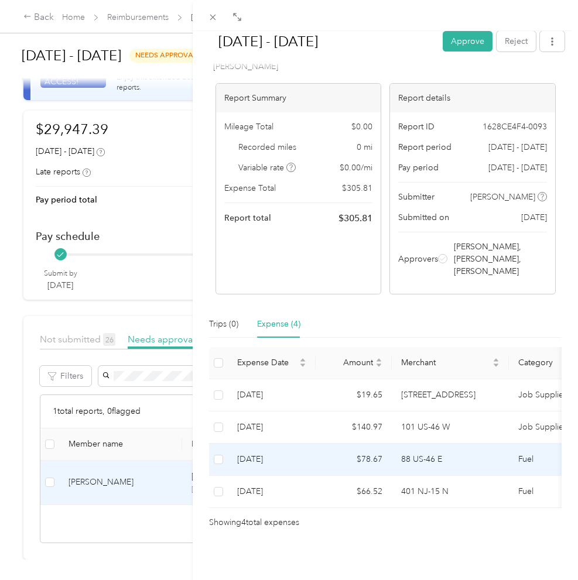
scroll to position [53, 0]
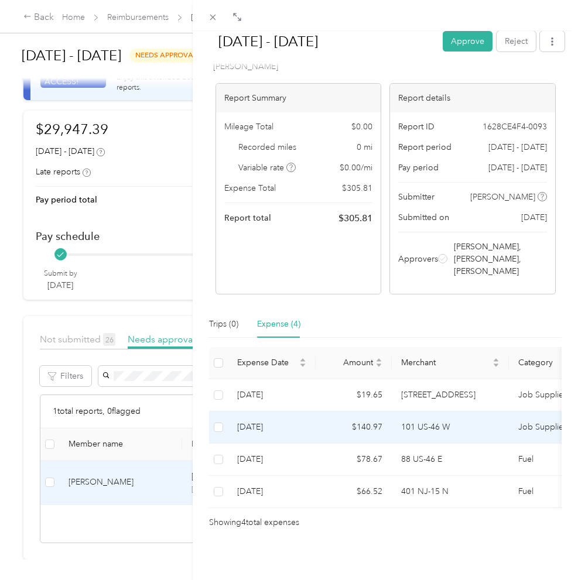
click at [307, 414] on td "[DATE]" at bounding box center [272, 428] width 88 height 32
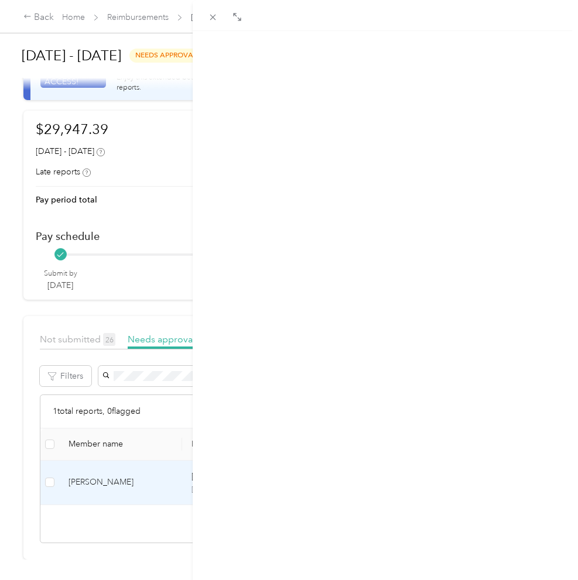
scroll to position [0, 0]
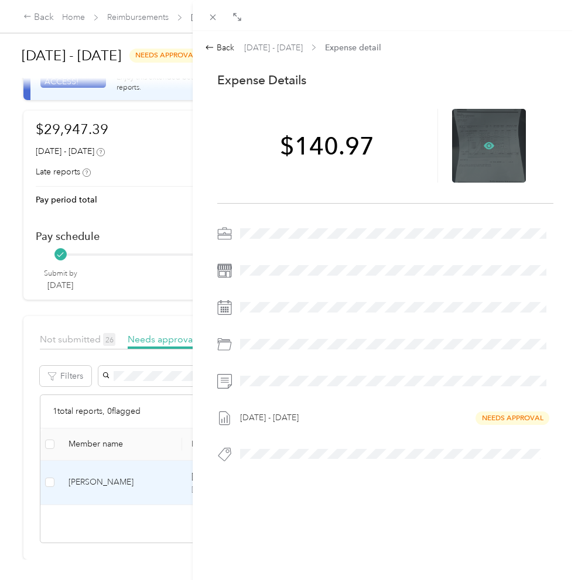
click at [490, 146] on icon at bounding box center [489, 145] width 11 height 7
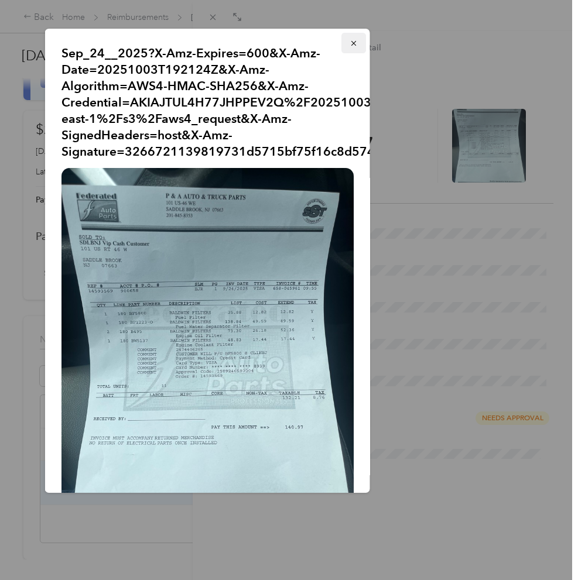
click at [352, 45] on icon "button" at bounding box center [353, 43] width 5 height 5
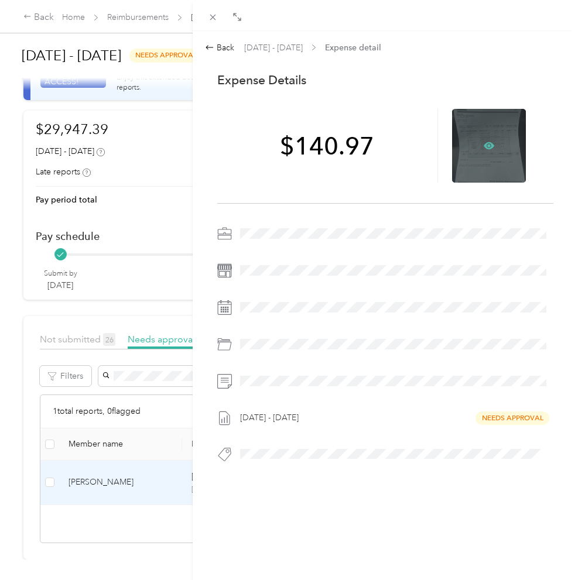
click at [488, 145] on icon at bounding box center [490, 146] width 4 height 4
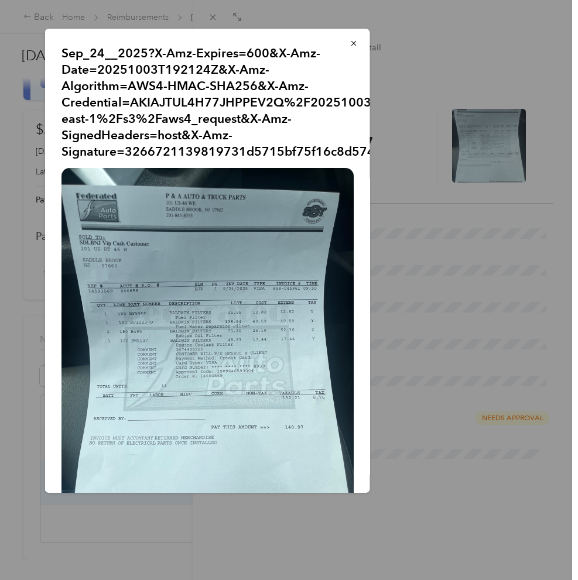
scroll to position [0, 1]
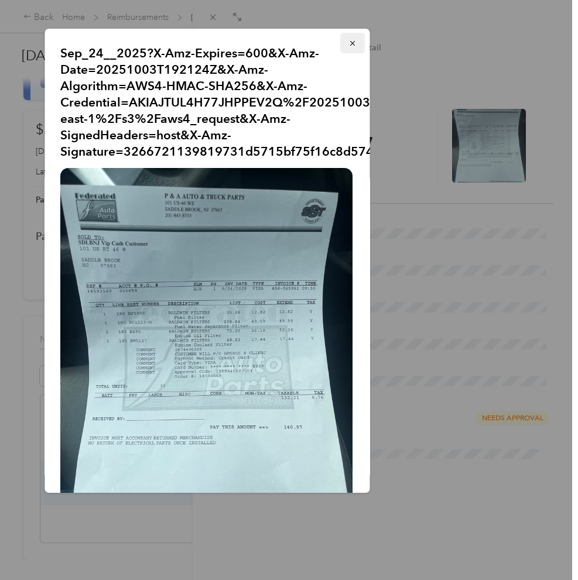
click at [348, 43] on icon "button" at bounding box center [352, 43] width 8 height 8
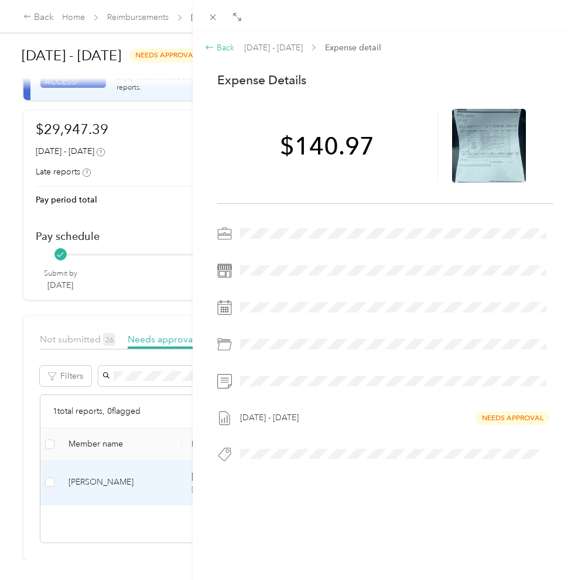
click at [223, 49] on div "Back" at bounding box center [219, 48] width 29 height 12
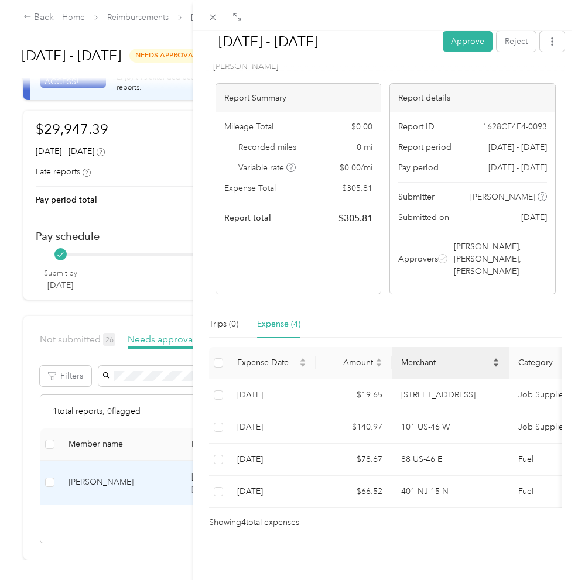
scroll to position [53, 0]
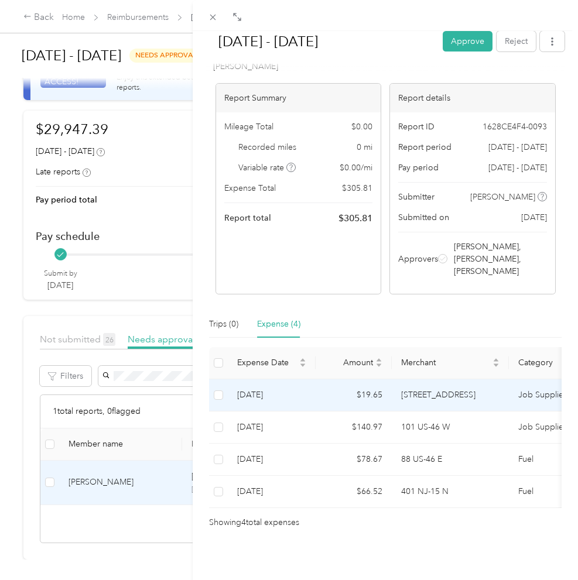
click at [449, 398] on td "[STREET_ADDRESS]" at bounding box center [450, 396] width 117 height 32
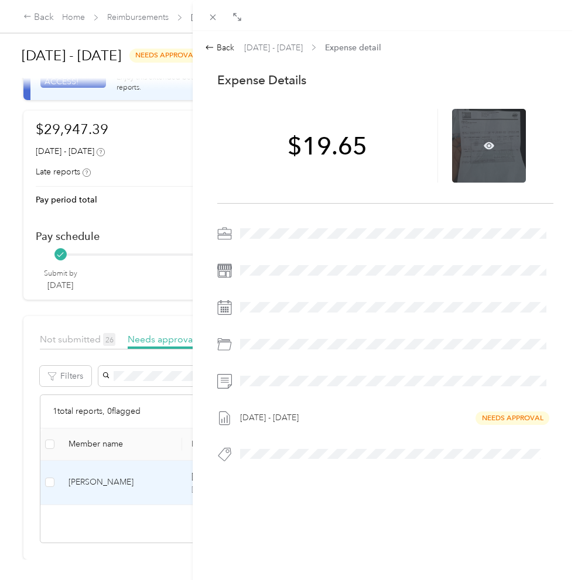
click at [493, 144] on div at bounding box center [489, 146] width 74 height 74
click at [489, 147] on icon at bounding box center [489, 146] width 11 height 11
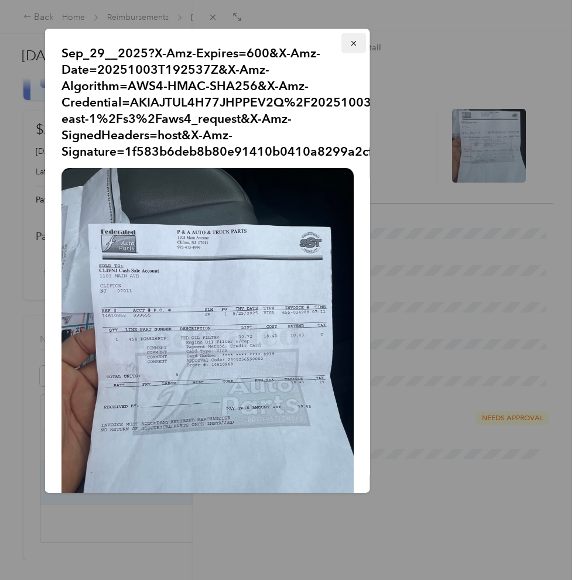
click at [341, 39] on button "button" at bounding box center [353, 43] width 25 height 21
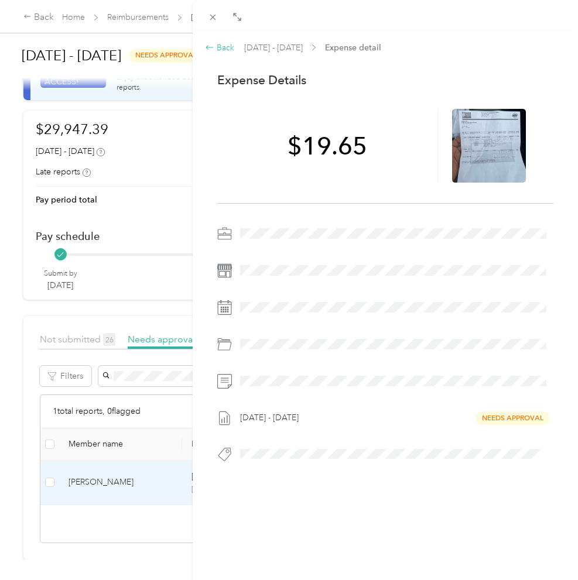
click at [227, 44] on div "Back" at bounding box center [219, 48] width 29 height 12
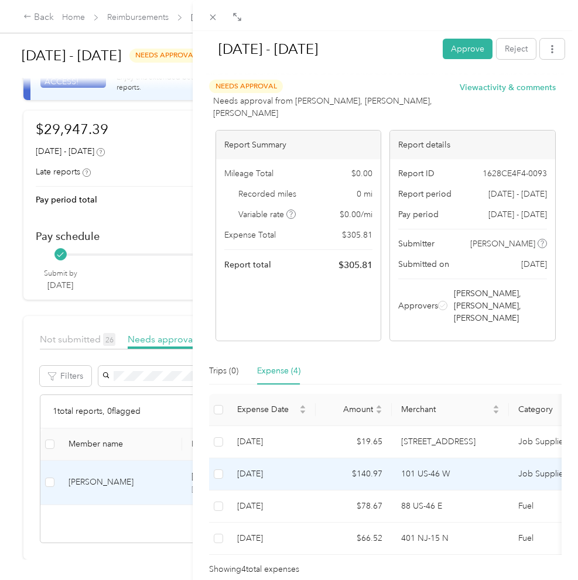
click at [369, 470] on td "$140.97" at bounding box center [354, 475] width 76 height 32
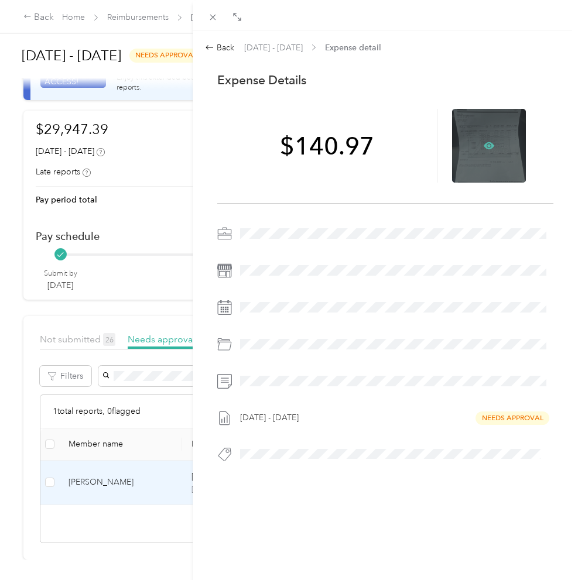
click at [488, 144] on icon at bounding box center [489, 146] width 11 height 11
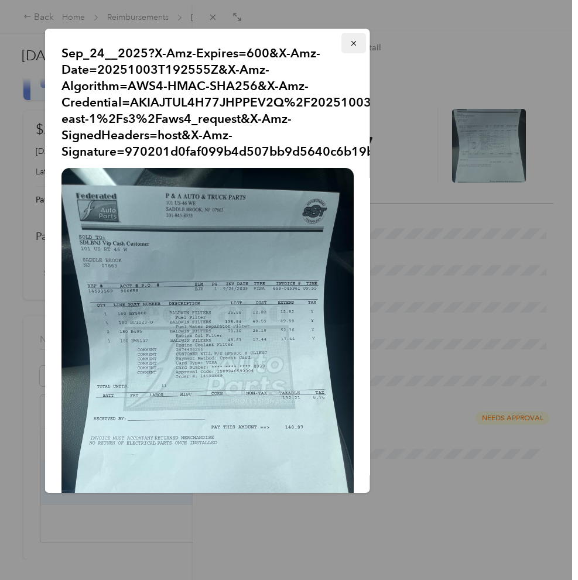
click at [346, 43] on button "button" at bounding box center [353, 43] width 25 height 21
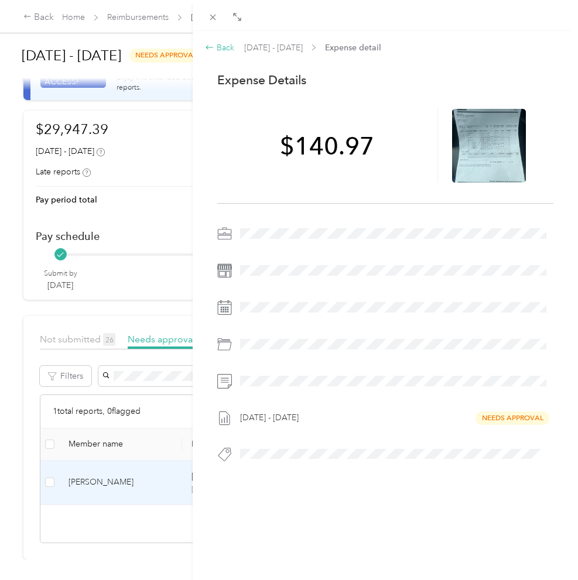
click at [220, 43] on div "Back" at bounding box center [219, 48] width 29 height 12
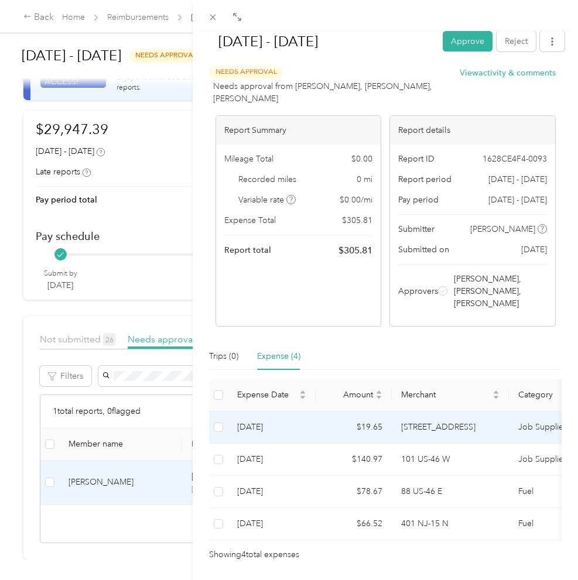
click at [381, 426] on td "$19.65" at bounding box center [354, 428] width 76 height 32
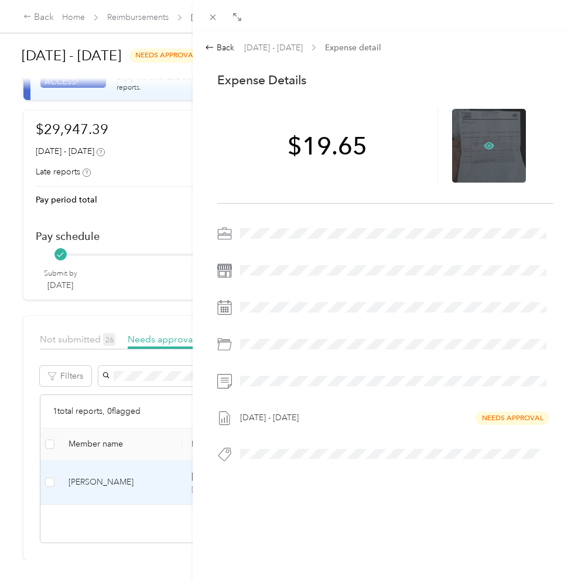
click at [484, 149] on icon at bounding box center [489, 146] width 11 height 11
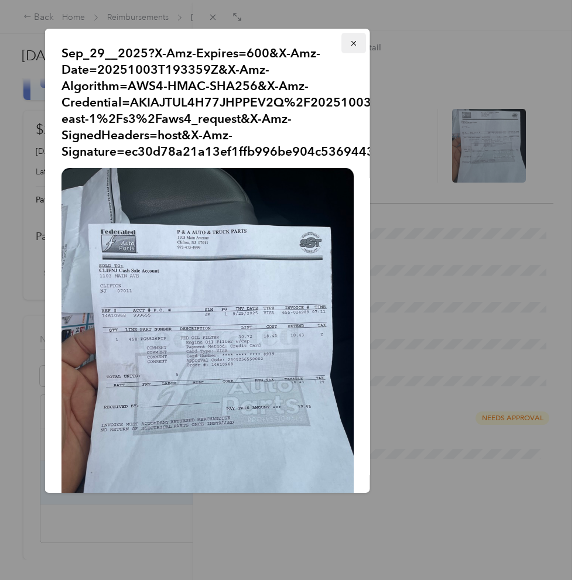
click at [353, 42] on icon "button" at bounding box center [353, 43] width 8 height 8
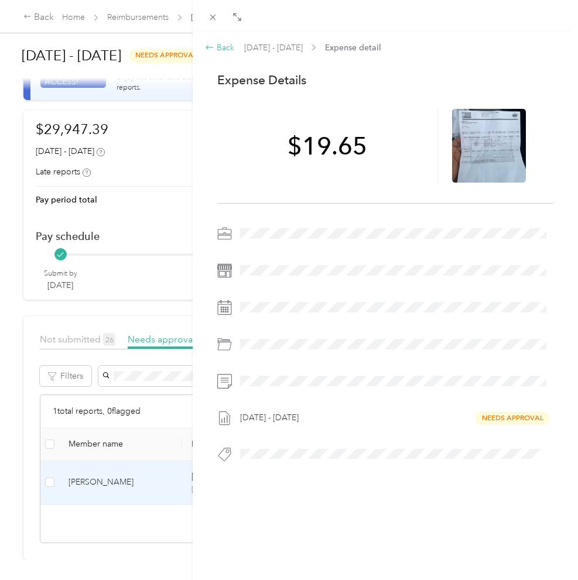
click at [211, 46] on icon at bounding box center [209, 47] width 9 height 9
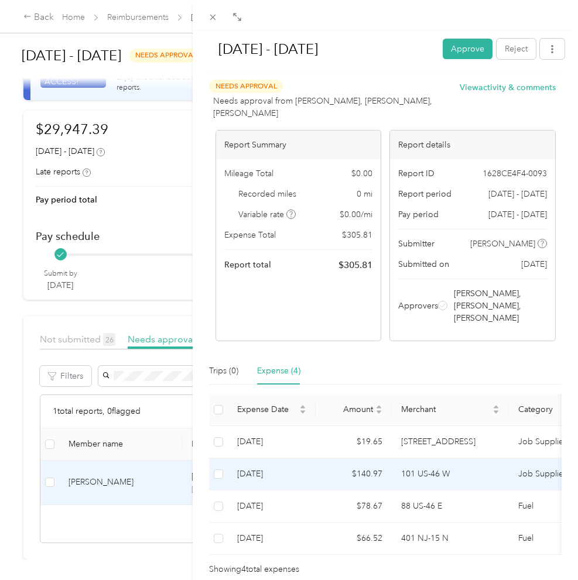
click at [409, 468] on td "101 US-46 W" at bounding box center [450, 475] width 117 height 32
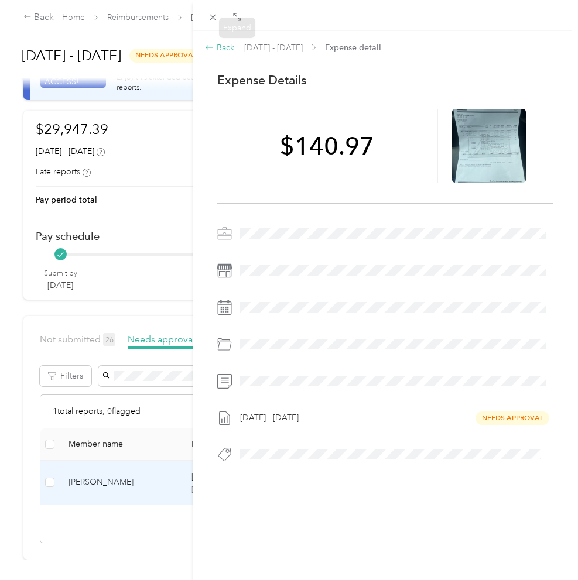
click at [219, 48] on div "Back" at bounding box center [219, 48] width 29 height 12
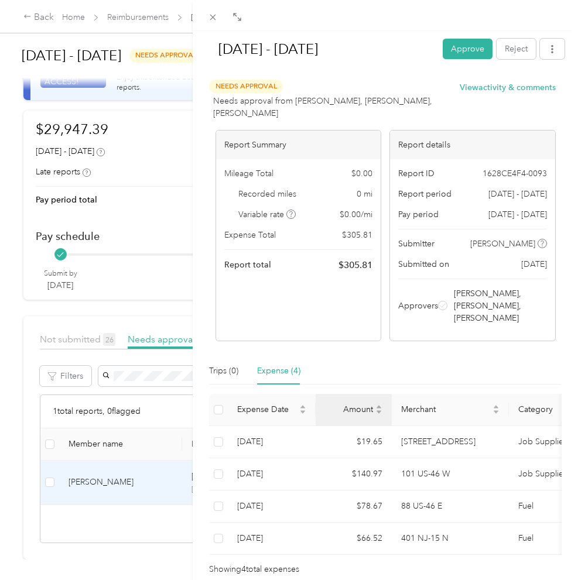
scroll to position [0, 4]
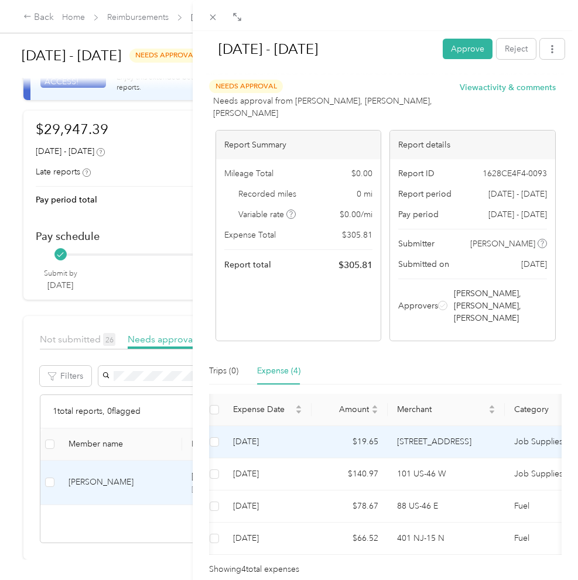
click at [435, 443] on td "[STREET_ADDRESS]" at bounding box center [446, 442] width 117 height 32
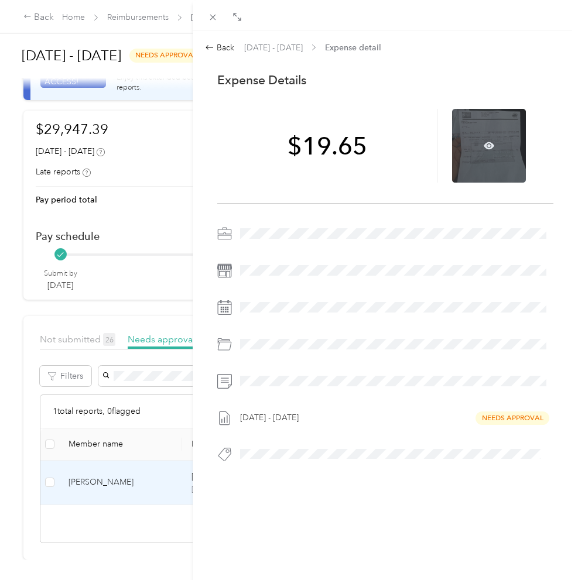
click at [476, 146] on div at bounding box center [489, 146] width 74 height 74
click at [484, 144] on icon at bounding box center [489, 145] width 11 height 7
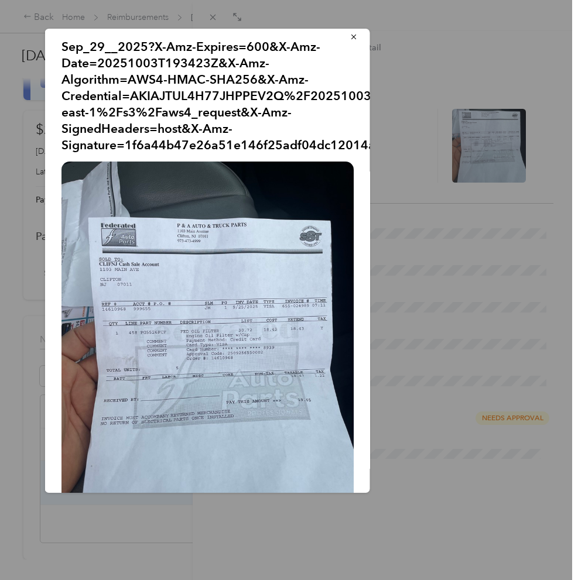
scroll to position [6, 1]
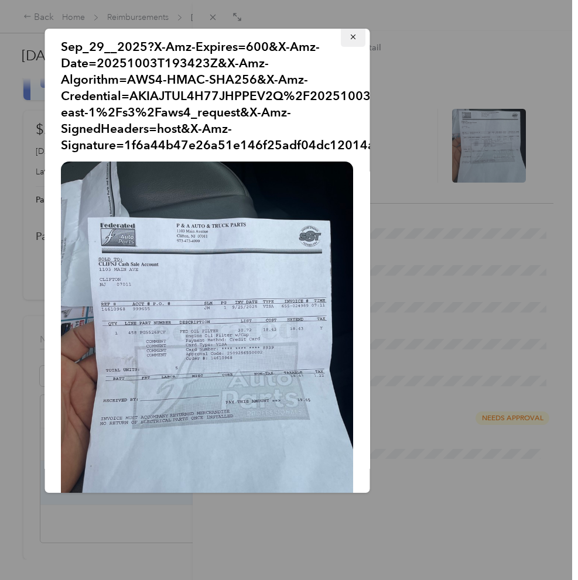
click at [351, 39] on icon "button" at bounding box center [353, 37] width 8 height 8
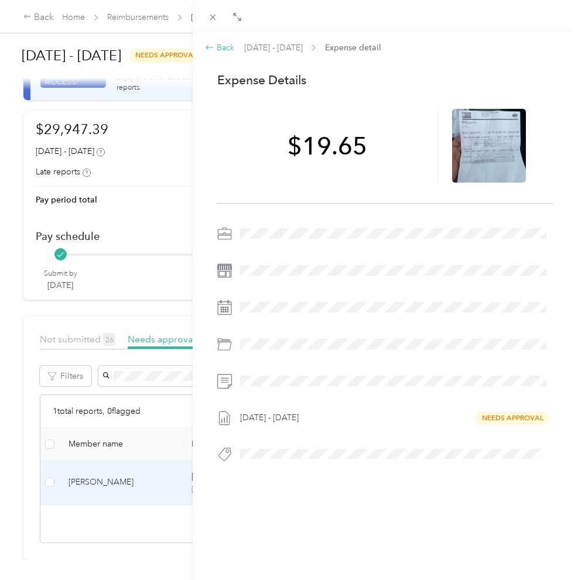
click at [221, 49] on div "Back" at bounding box center [219, 48] width 29 height 12
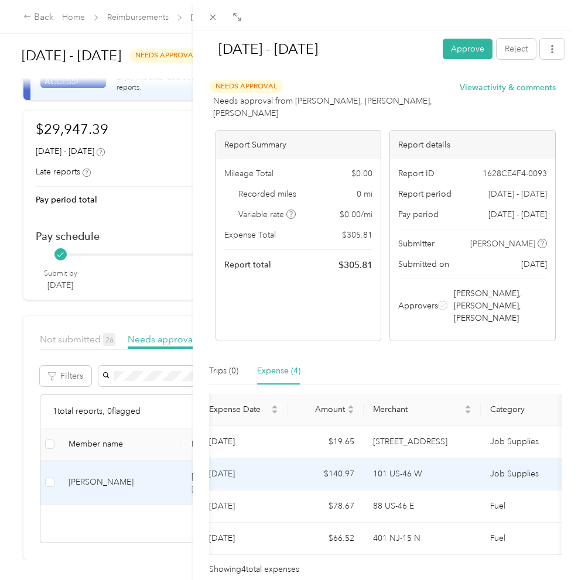
scroll to position [0, 29]
click at [412, 472] on td "101 US-46 W" at bounding box center [421, 475] width 117 height 32
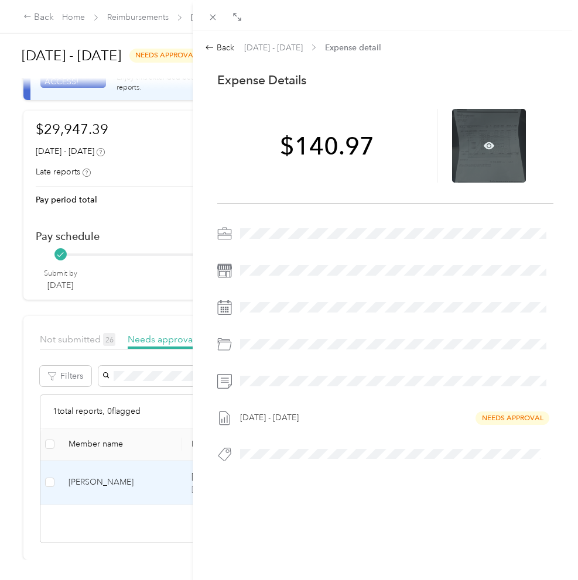
click at [475, 144] on div at bounding box center [489, 146] width 74 height 74
click at [491, 143] on icon at bounding box center [489, 146] width 11 height 11
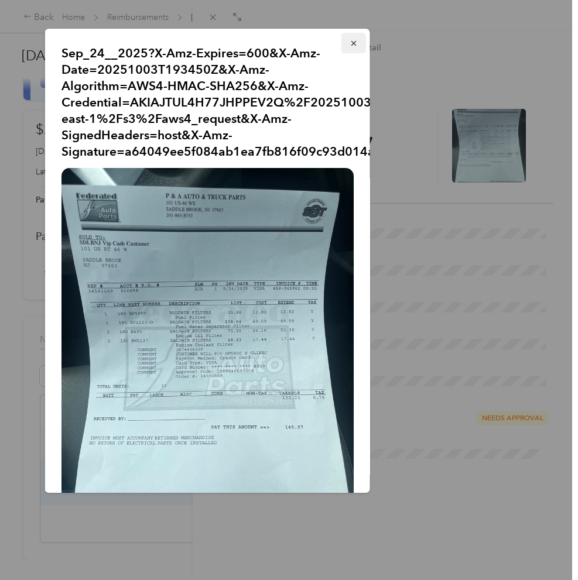
click at [351, 40] on icon "button" at bounding box center [353, 43] width 8 height 8
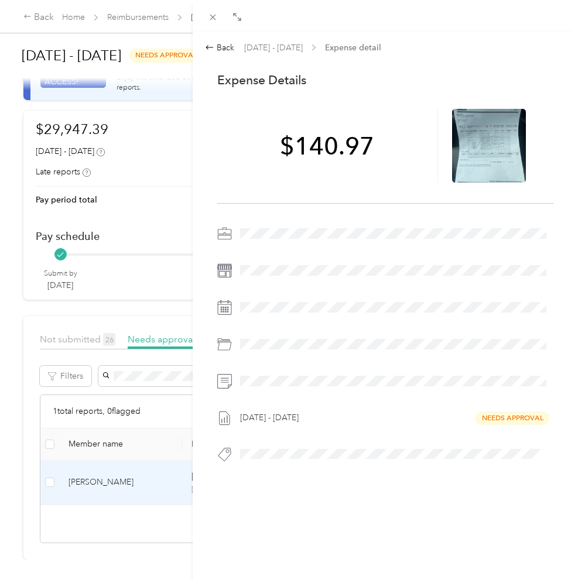
scroll to position [0, 0]
click at [228, 48] on div "Back" at bounding box center [219, 48] width 29 height 12
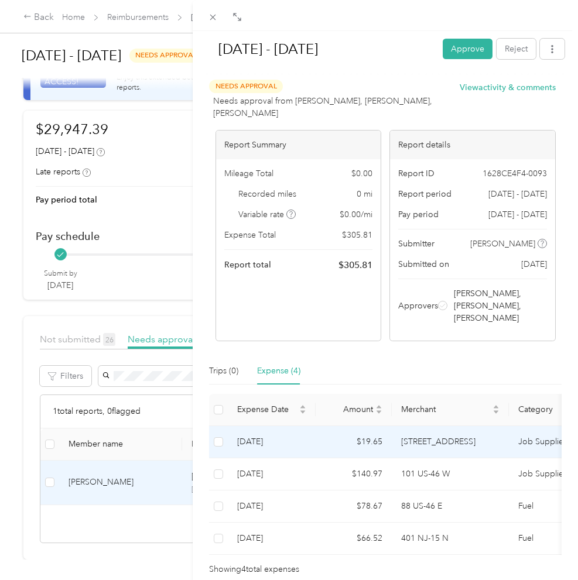
click at [411, 443] on td "[STREET_ADDRESS]" at bounding box center [450, 442] width 117 height 32
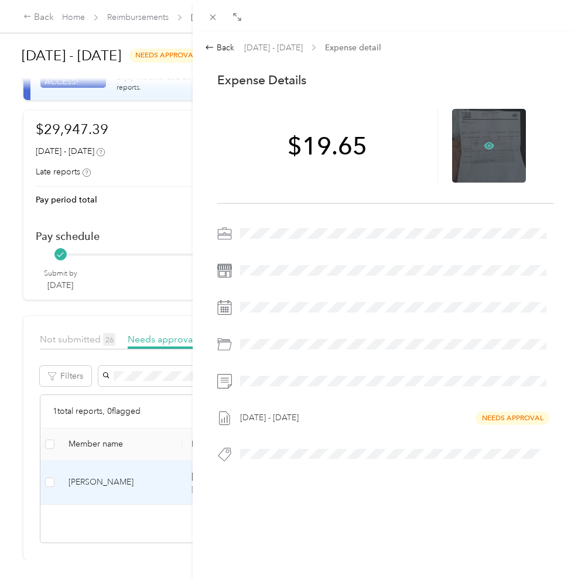
click at [492, 145] on icon at bounding box center [489, 146] width 11 height 11
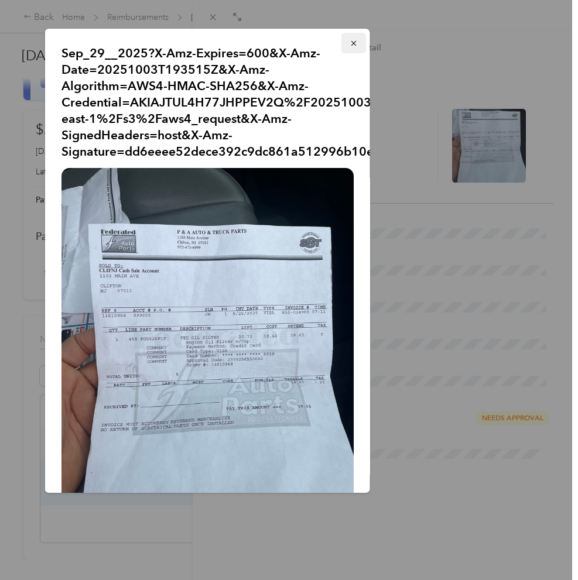
click at [344, 45] on button "button" at bounding box center [353, 43] width 25 height 21
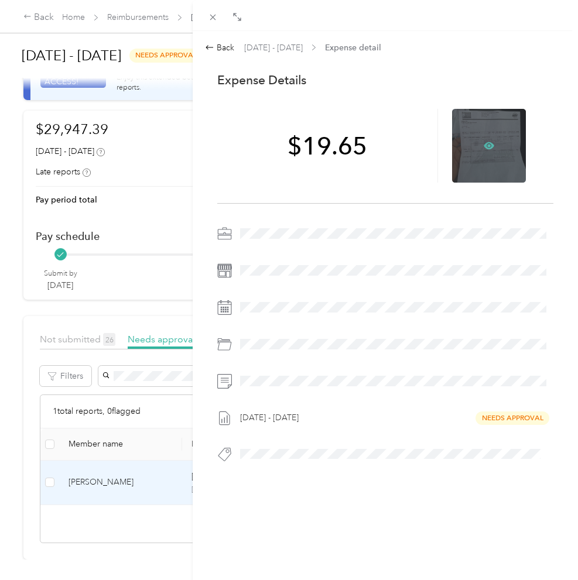
click at [487, 149] on icon at bounding box center [489, 146] width 11 height 11
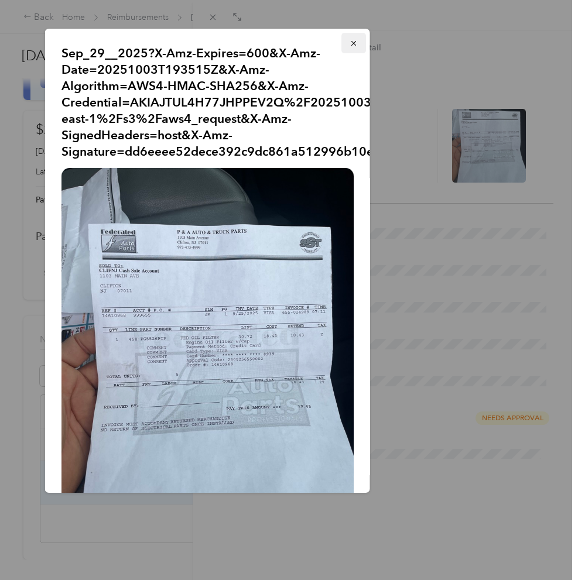
click at [343, 44] on button "button" at bounding box center [353, 43] width 25 height 21
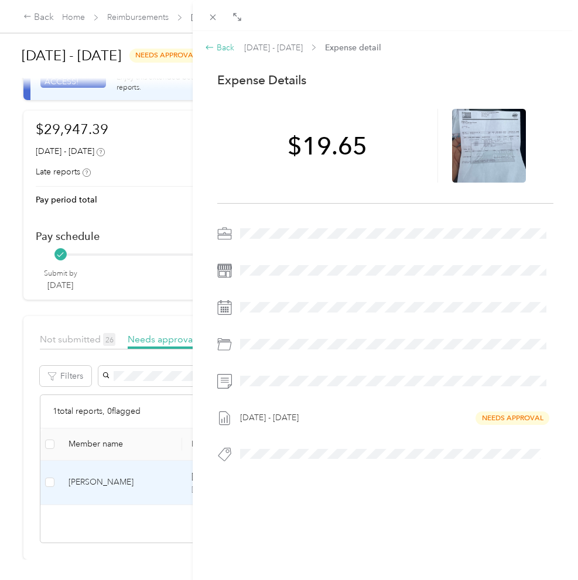
click at [214, 46] on icon at bounding box center [209, 47] width 9 height 9
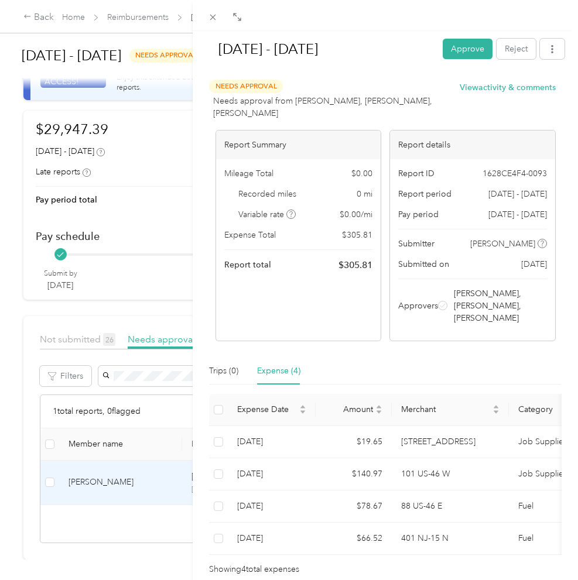
click at [534, 91] on button "View activity & comments" at bounding box center [508, 87] width 96 height 12
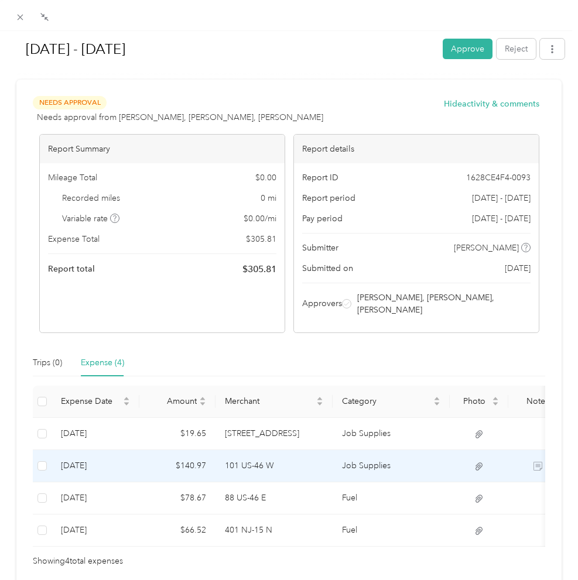
click at [538, 462] on icon at bounding box center [538, 466] width 9 height 9
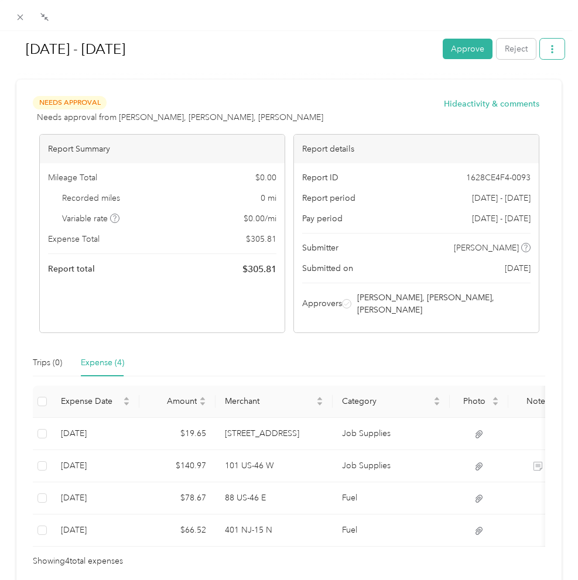
click at [551, 57] on button "button" at bounding box center [552, 49] width 25 height 21
click at [373, 88] on div "Needs Approval Needs approval from [PERSON_NAME], [PERSON_NAME], [PERSON_NAME] …" at bounding box center [288, 332] width 545 height 505
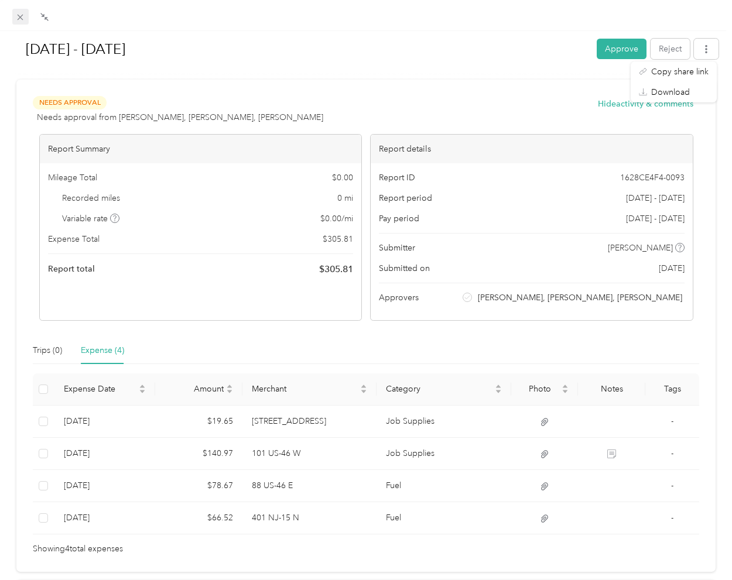
scroll to position [0, 1]
click at [20, 20] on icon at bounding box center [20, 17] width 10 height 10
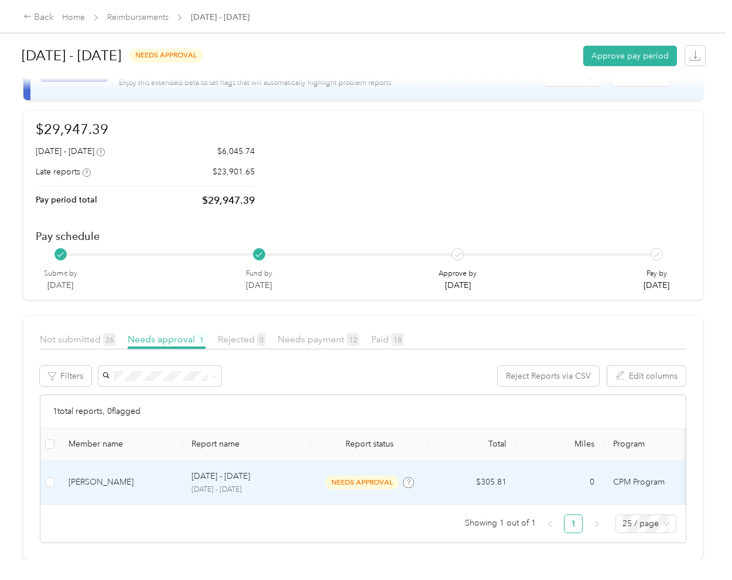
click at [250, 470] on p "[DATE] - [DATE]" at bounding box center [221, 476] width 59 height 13
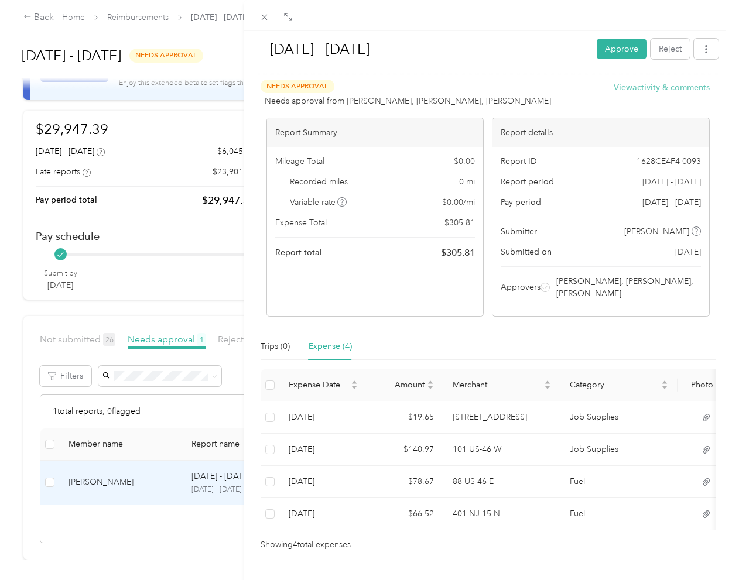
click at [678, 87] on button "View activity & comments" at bounding box center [662, 87] width 96 height 12
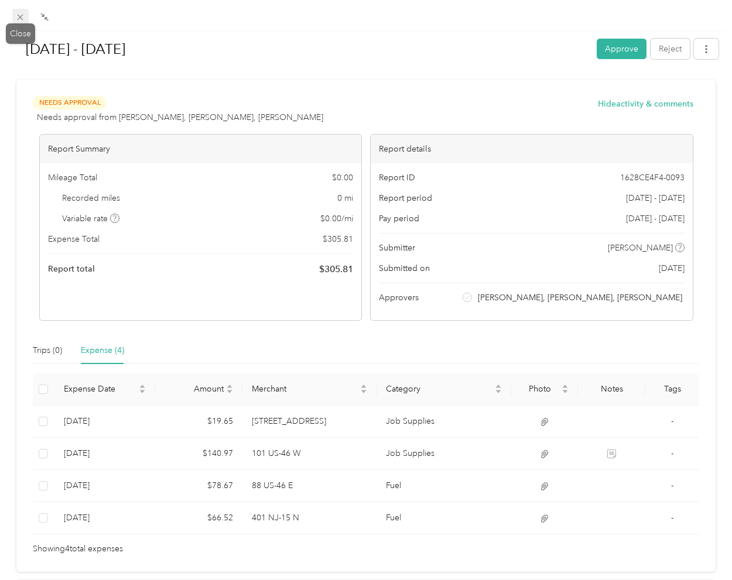
click at [15, 20] on icon at bounding box center [20, 17] width 10 height 10
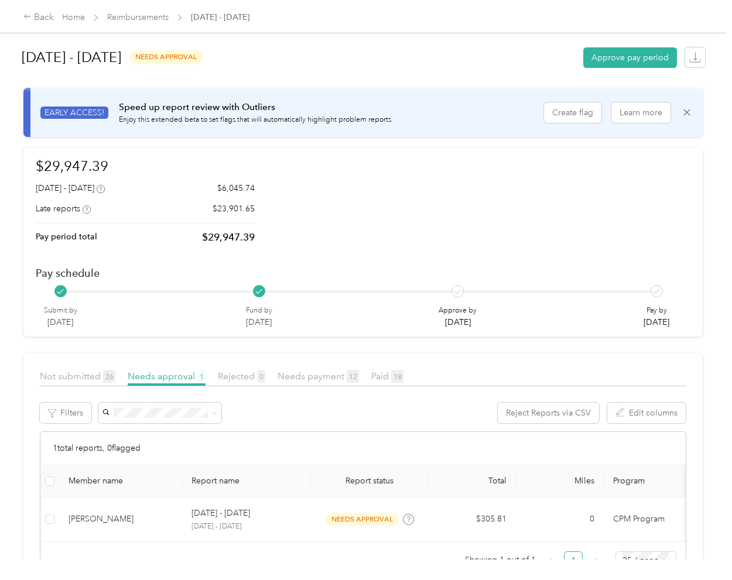
scroll to position [11, 0]
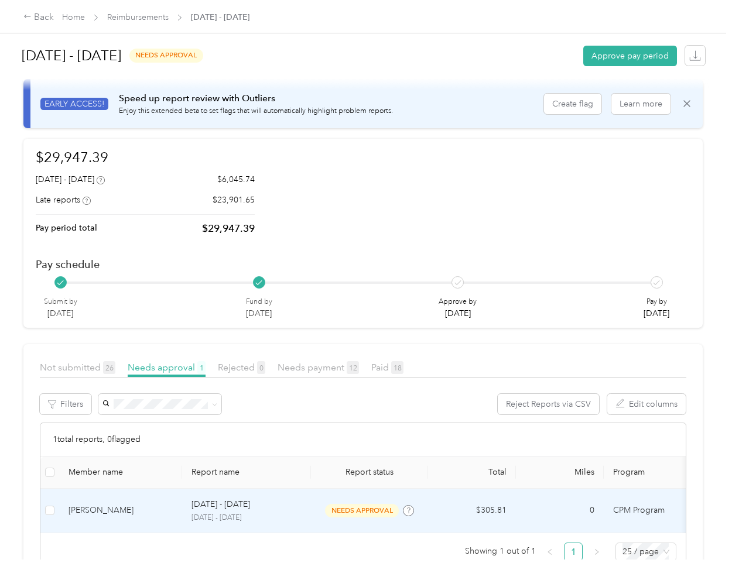
click at [267, 514] on p "[DATE] - [DATE]" at bounding box center [247, 518] width 110 height 11
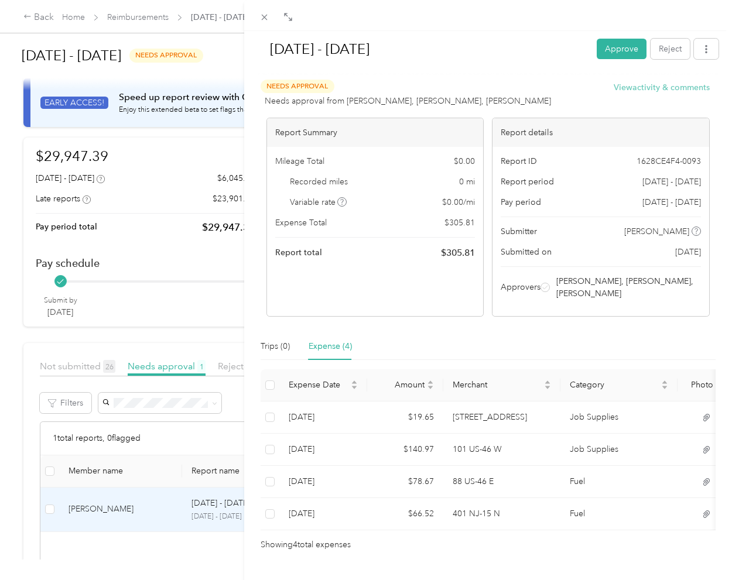
click at [685, 90] on button "View activity & comments" at bounding box center [662, 87] width 96 height 12
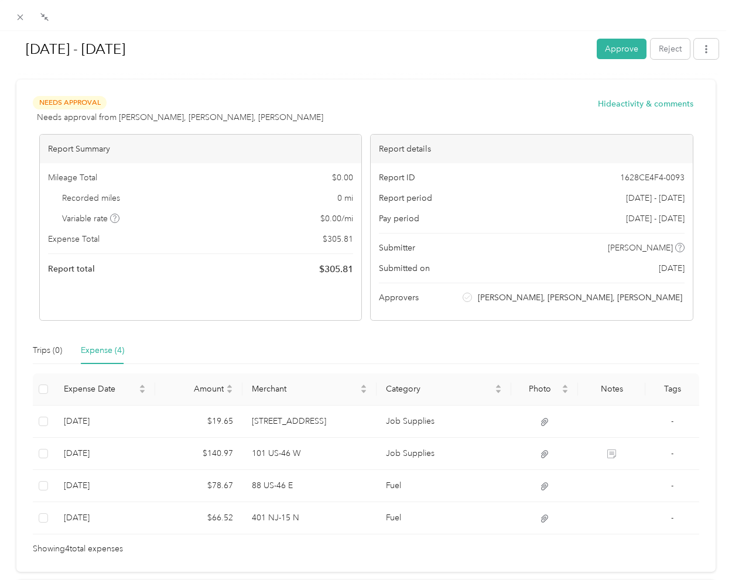
scroll to position [0, 0]
click at [612, 50] on button "Approve" at bounding box center [622, 49] width 50 height 21
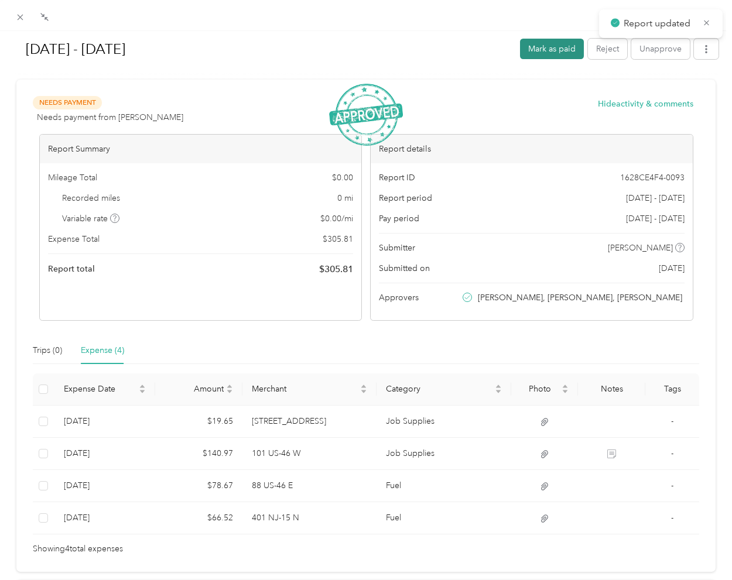
click at [541, 49] on button "Mark as paid" at bounding box center [552, 49] width 64 height 21
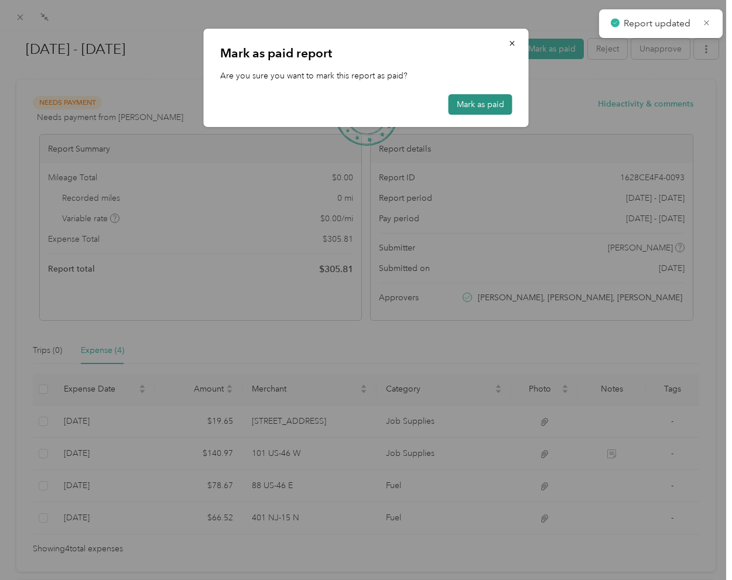
click at [474, 107] on button "Mark as paid" at bounding box center [481, 104] width 64 height 21
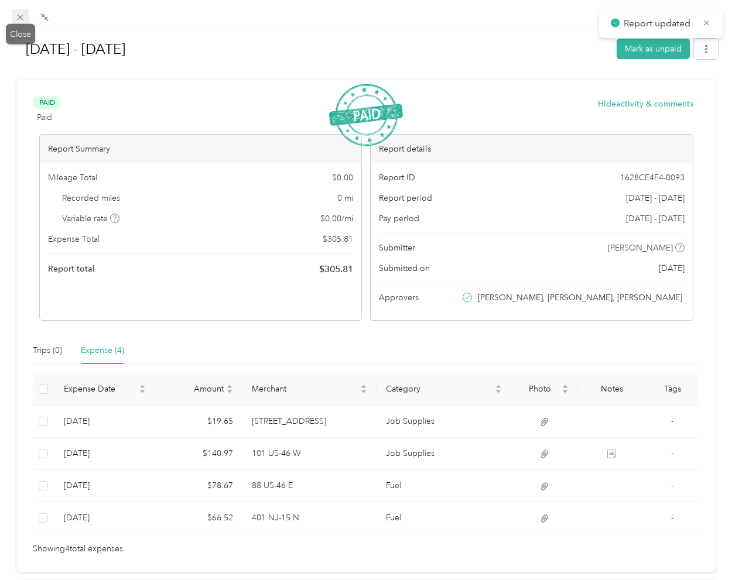
click at [20, 17] on icon at bounding box center [21, 18] width 6 height 6
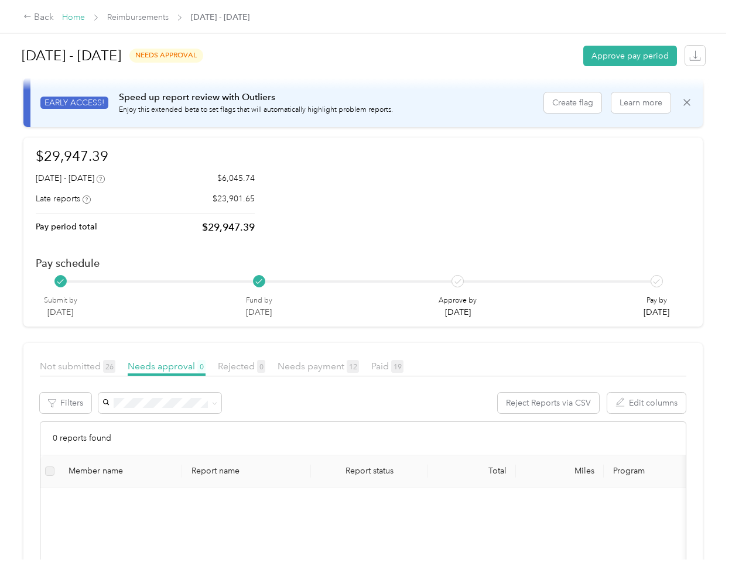
scroll to position [0, 1]
click at [70, 16] on link "Home" at bounding box center [73, 17] width 23 height 10
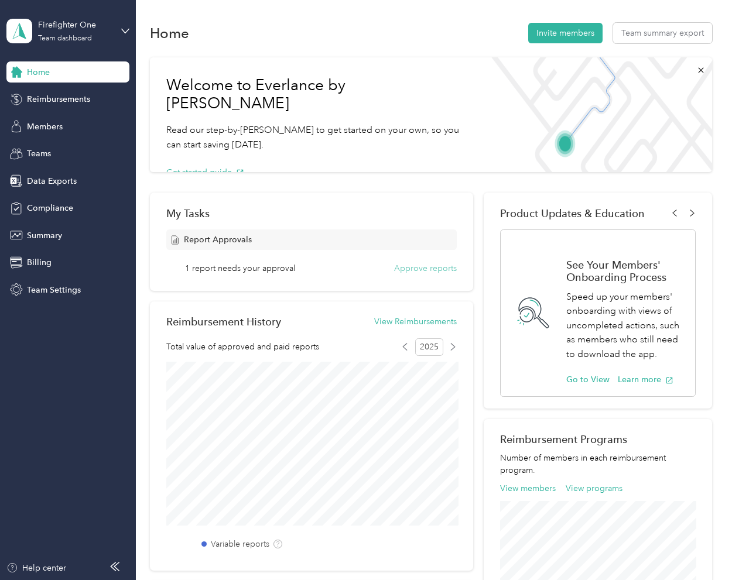
click at [425, 267] on button "Approve reports" at bounding box center [425, 268] width 63 height 12
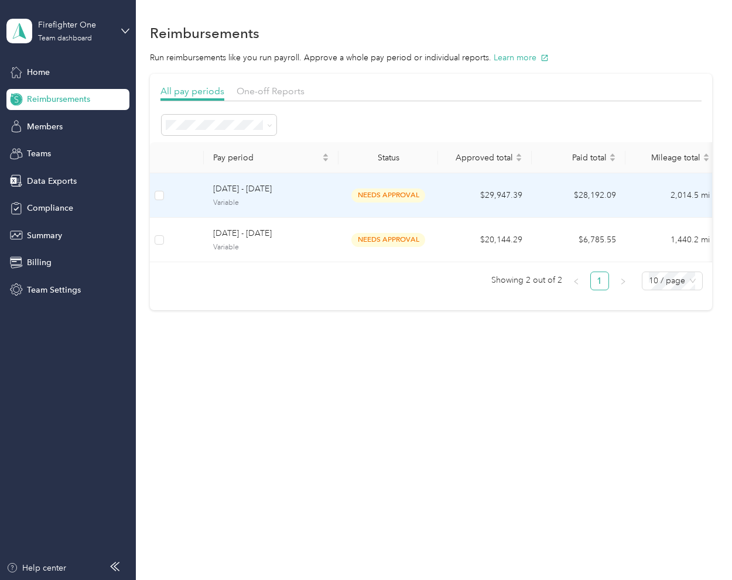
click at [426, 195] on div "needs approval" at bounding box center [388, 195] width 81 height 13
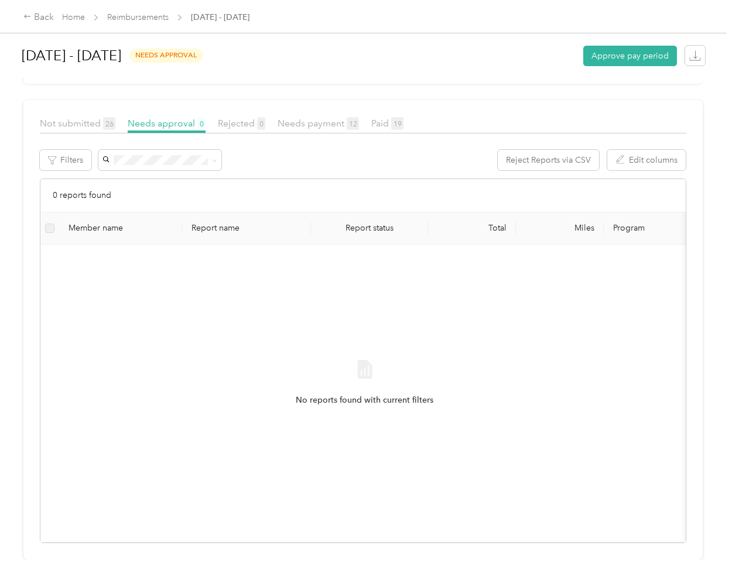
scroll to position [175, 0]
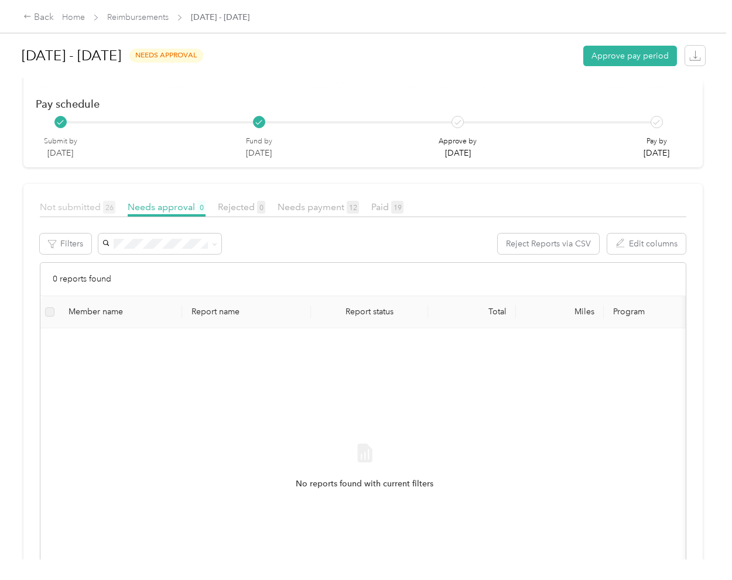
click at [86, 202] on span "Not submitted 26" at bounding box center [78, 206] width 76 height 11
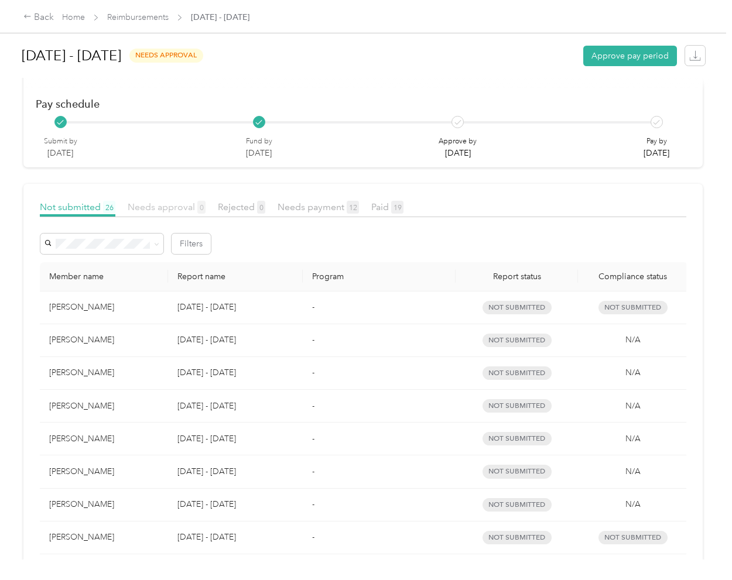
click at [166, 207] on span "Needs approval 0" at bounding box center [167, 206] width 78 height 11
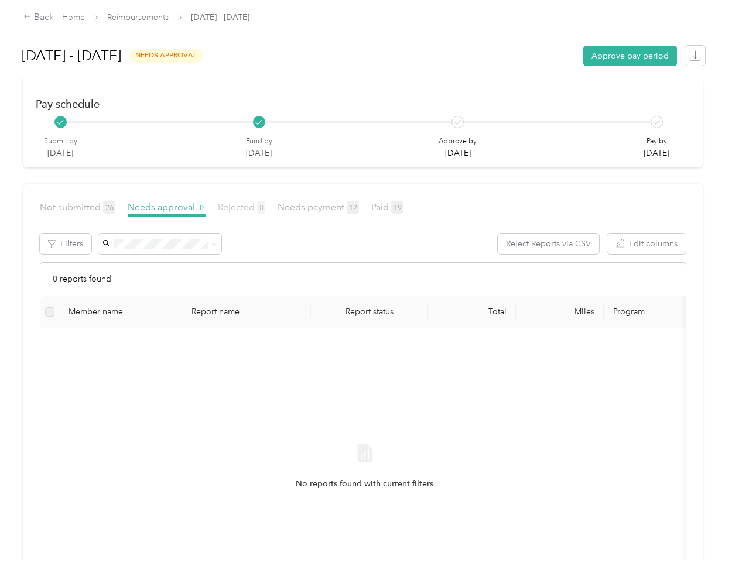
click at [259, 208] on span "0" at bounding box center [261, 207] width 8 height 13
click at [186, 203] on span "Needs approval 0" at bounding box center [167, 206] width 78 height 11
click at [62, 208] on span "Not submitted 26" at bounding box center [78, 206] width 76 height 11
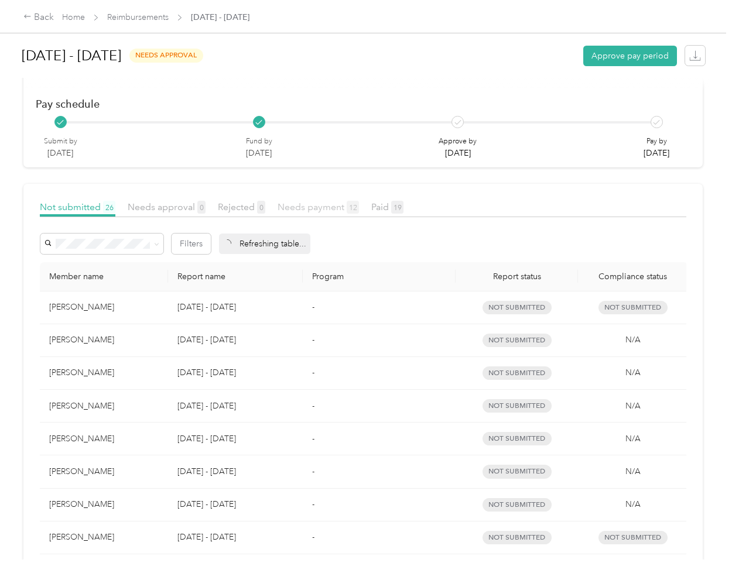
click at [334, 209] on span "Needs payment 12" at bounding box center [318, 206] width 81 height 11
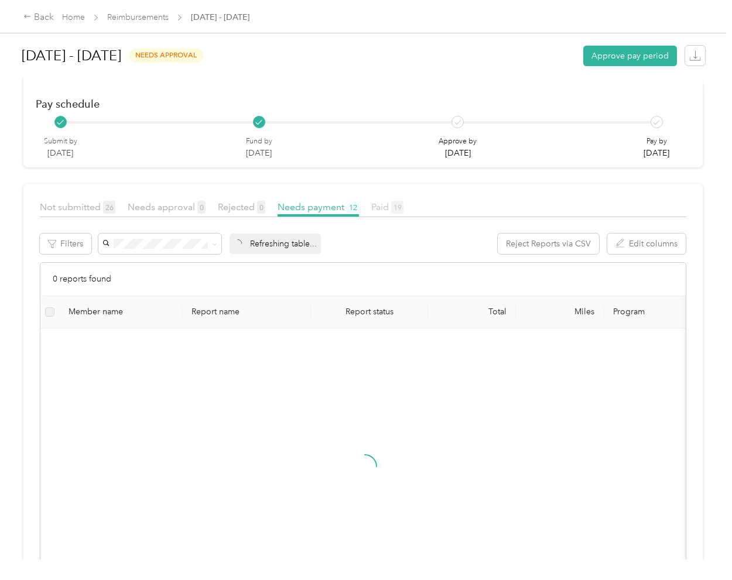
click at [390, 203] on span "Paid 19" at bounding box center [387, 206] width 32 height 11
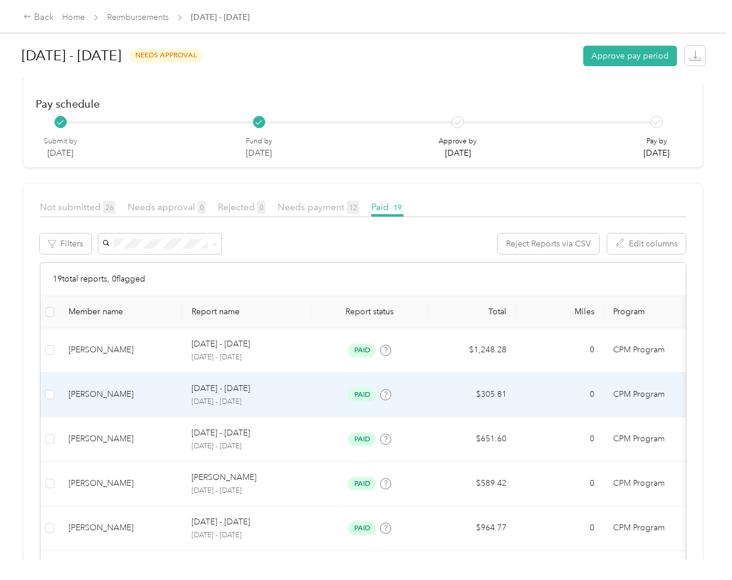
click at [310, 378] on td "[DATE] - [DATE] [DATE] - [DATE]" at bounding box center [246, 395] width 129 height 45
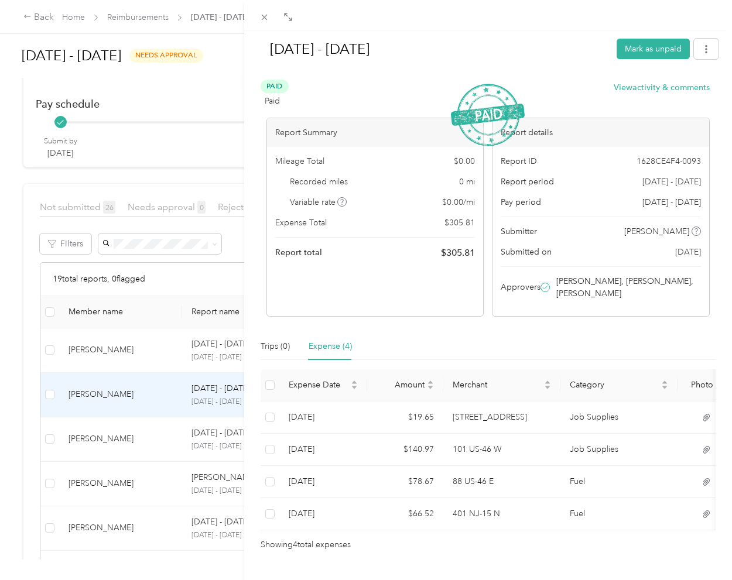
click at [265, 21] on icon at bounding box center [264, 17] width 10 height 10
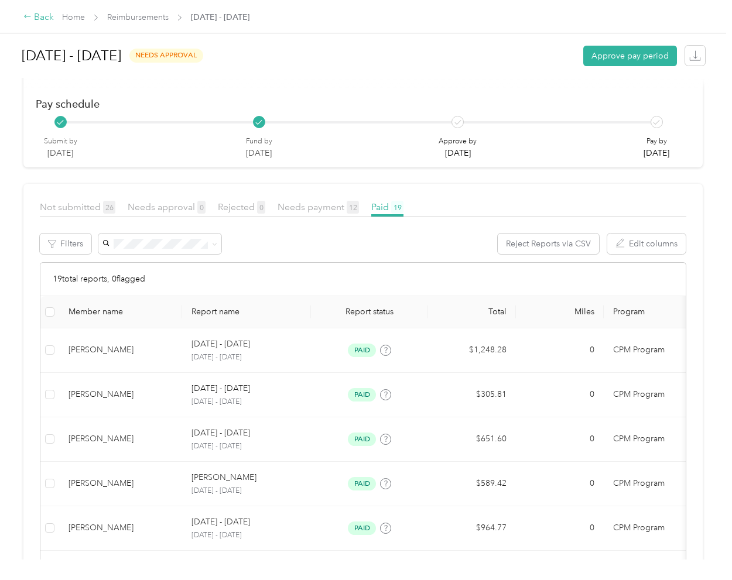
click at [42, 16] on div "Back" at bounding box center [38, 18] width 30 height 14
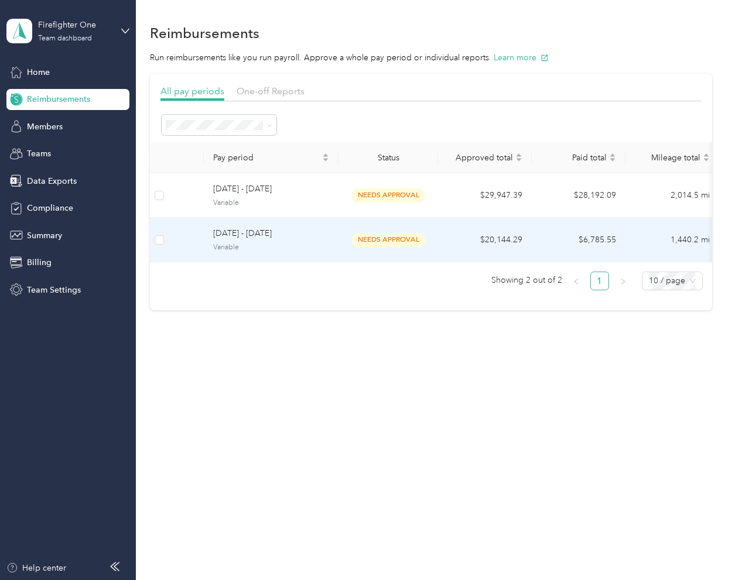
click at [281, 242] on span "Variable" at bounding box center [271, 247] width 116 height 11
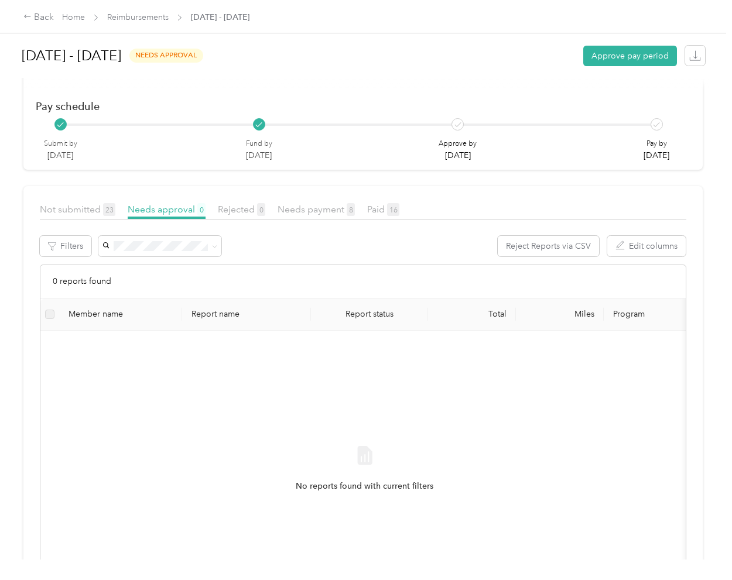
scroll to position [179, 0]
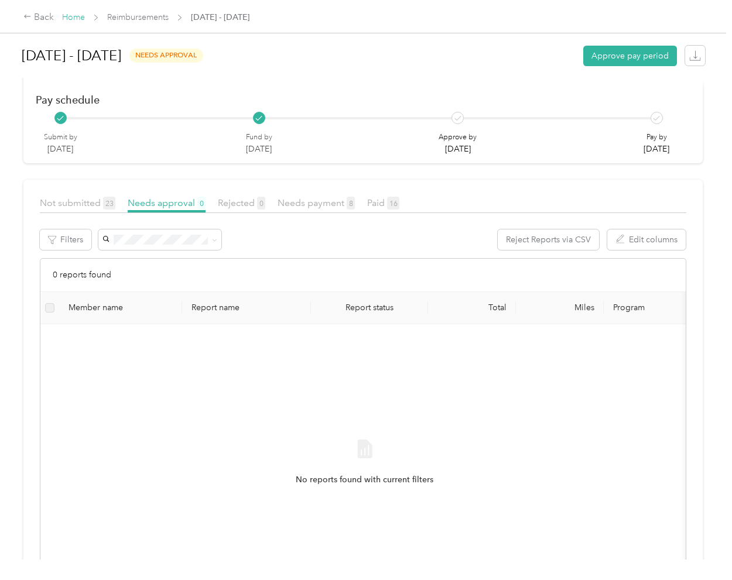
click at [73, 19] on link "Home" at bounding box center [73, 17] width 23 height 10
